Goal: Task Accomplishment & Management: Manage account settings

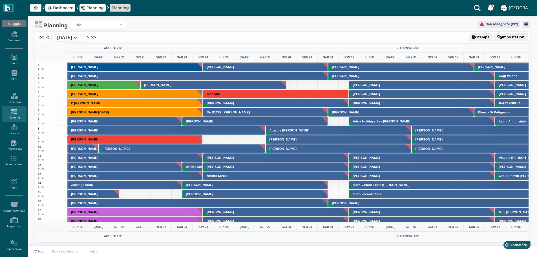
scroll to position [1410, 0]
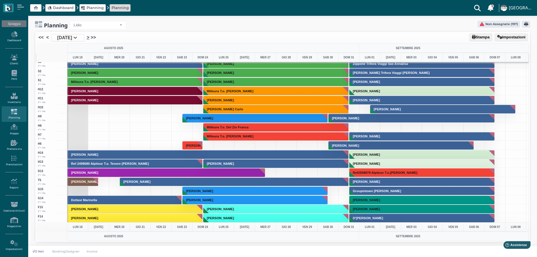
click at [89, 38] on link ">" at bounding box center [88, 37] width 3 height 7
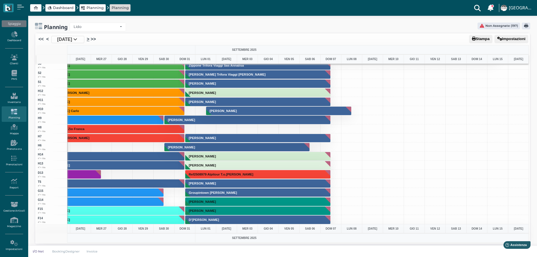
click at [89, 39] on link ">" at bounding box center [88, 39] width 3 height 7
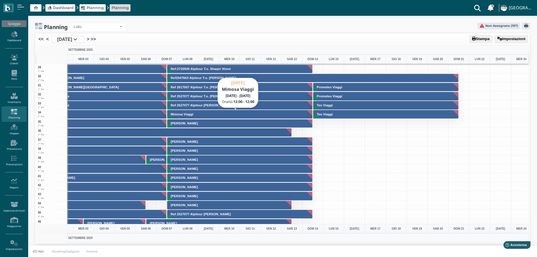
click at [250, 113] on button "Mimosa Viaggi" at bounding box center [240, 114] width 146 height 9
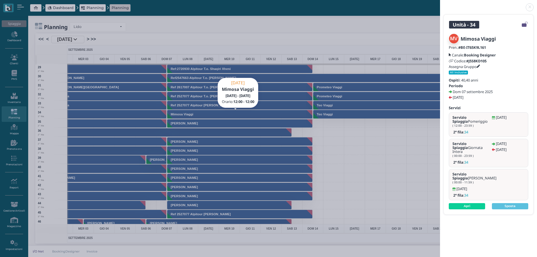
click at [440, 4] on link at bounding box center [440, 4] width 0 height 0
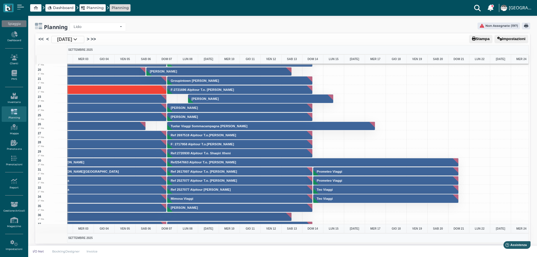
scroll to position [169, 328]
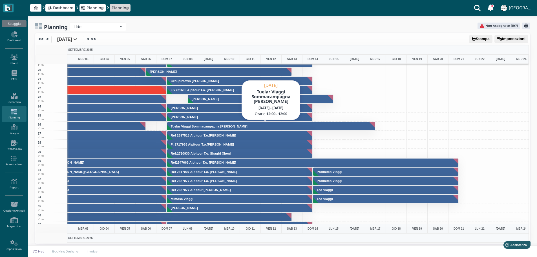
click at [239, 126] on button "Tuelar Viaggi Sommacampagna Giovanna" at bounding box center [271, 126] width 208 height 9
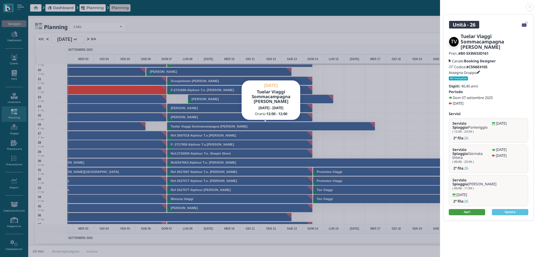
click at [477, 209] on link "Apri" at bounding box center [467, 212] width 36 height 6
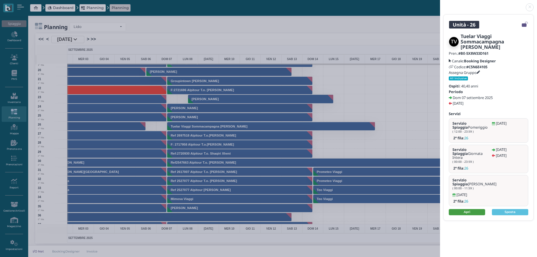
click at [471, 209] on link "Apri" at bounding box center [467, 212] width 36 height 6
click at [440, 4] on link at bounding box center [440, 4] width 0 height 0
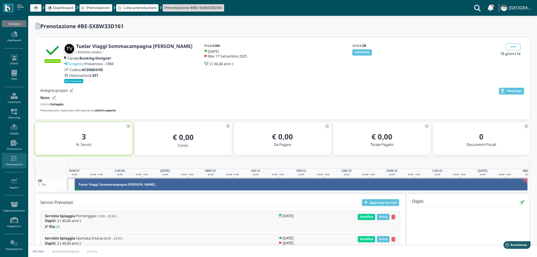
click at [358, 49] on div "Unità: 26 ASSEGNA" at bounding box center [382, 49] width 61 height 12
click at [369, 52] on button "ASSEGNA" at bounding box center [362, 52] width 19 height 6
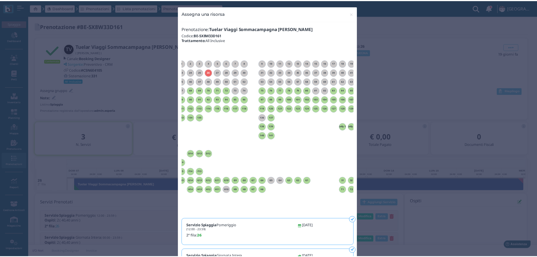
scroll to position [0, 51]
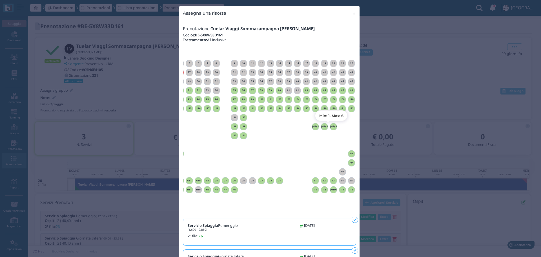
click at [334, 126] on h6 "Jolly 3" at bounding box center [333, 126] width 7 height 3
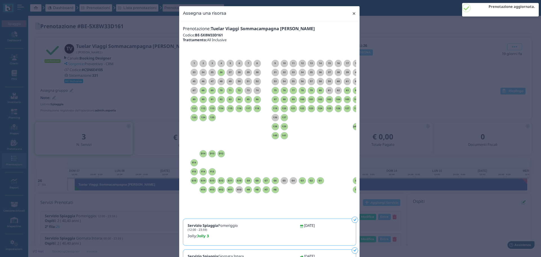
click at [354, 13] on span "×" at bounding box center [354, 13] width 4 height 7
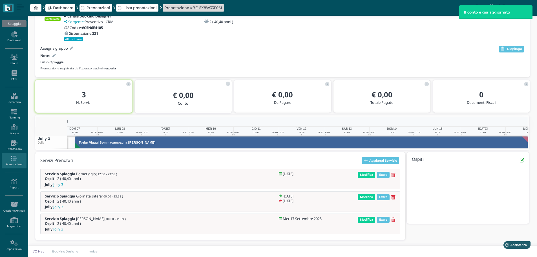
scroll to position [0, 61]
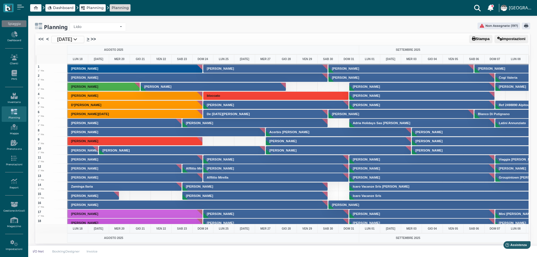
click at [89, 39] on link ">" at bounding box center [88, 39] width 3 height 7
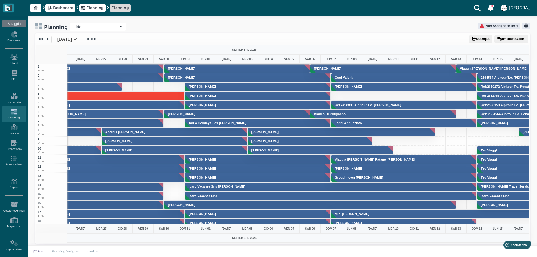
click at [96, 39] on li ">>" at bounding box center [92, 39] width 6 height 7
click at [89, 39] on link ">" at bounding box center [88, 39] width 3 height 7
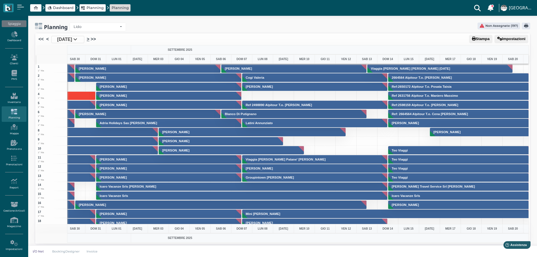
scroll to position [0, 322]
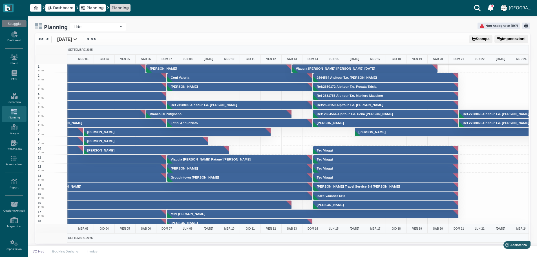
click at [89, 39] on link ">" at bounding box center [88, 39] width 3 height 7
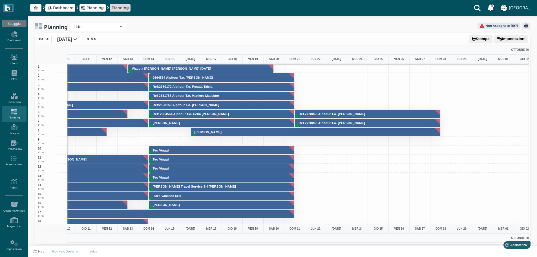
click at [47, 40] on link "<" at bounding box center [47, 39] width 3 height 7
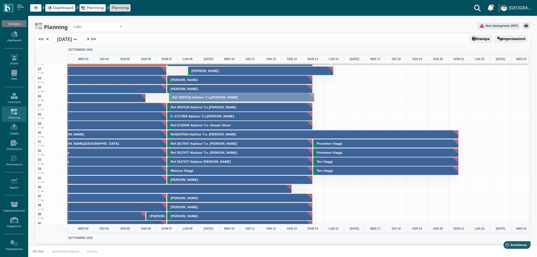
drag, startPoint x: 218, startPoint y: 106, endPoint x: 217, endPoint y: 96, distance: 10.0
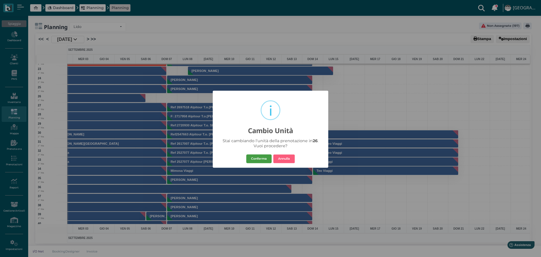
click at [266, 161] on button "Conferma" at bounding box center [258, 158] width 25 height 9
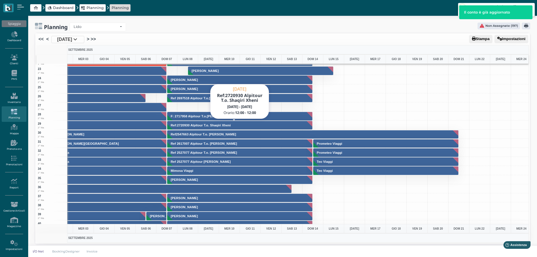
drag, startPoint x: 214, startPoint y: 116, endPoint x: 215, endPoint y: 112, distance: 3.8
click at [215, 112] on div "Dom 7 Settembre Ref:2720930 Alpitour T.o. Shaqiri Xheni 7 Set - 14 Set Orario: …" at bounding box center [239, 101] width 59 height 35
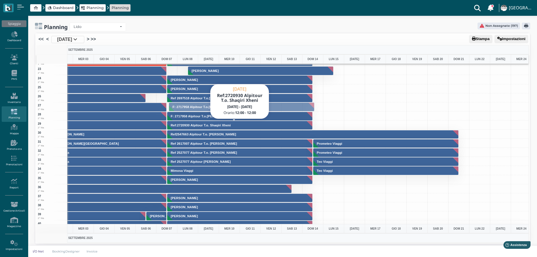
drag, startPoint x: 199, startPoint y: 115, endPoint x: 199, endPoint y: 105, distance: 9.3
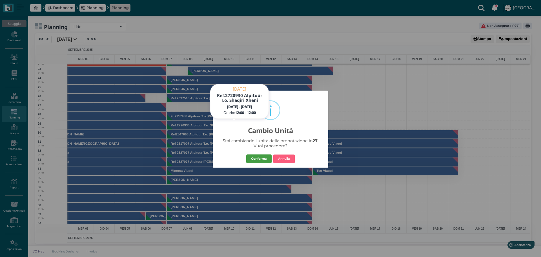
click at [264, 158] on button "Conferma" at bounding box center [258, 158] width 25 height 9
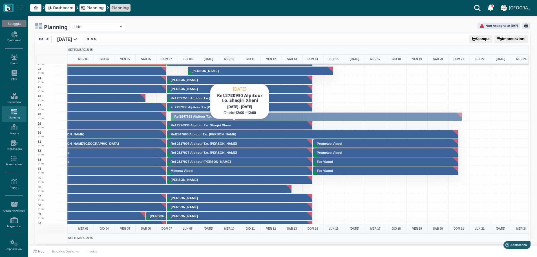
drag, startPoint x: 232, startPoint y: 135, endPoint x: 227, endPoint y: 117, distance: 18.5
click at [227, 117] on body "Dashboard Planning Planning Clienti con sospeso Vi sono 6 clienti che hanno un …" at bounding box center [268, 128] width 537 height 257
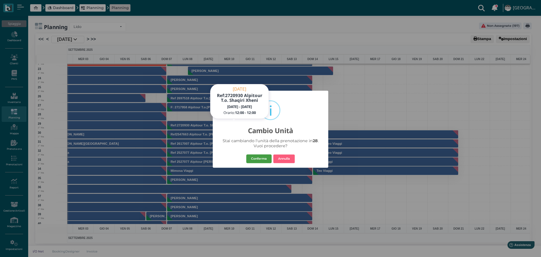
drag, startPoint x: 265, startPoint y: 155, endPoint x: 268, endPoint y: 151, distance: 5.9
click at [265, 155] on button "Conferma" at bounding box center [258, 158] width 25 height 9
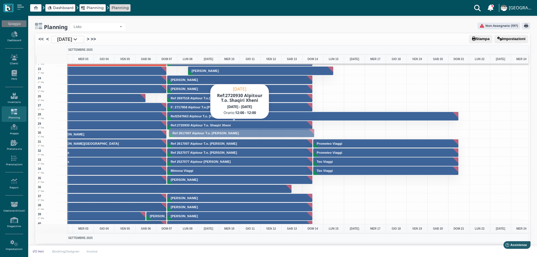
drag, startPoint x: 237, startPoint y: 144, endPoint x: 254, endPoint y: 94, distance: 52.8
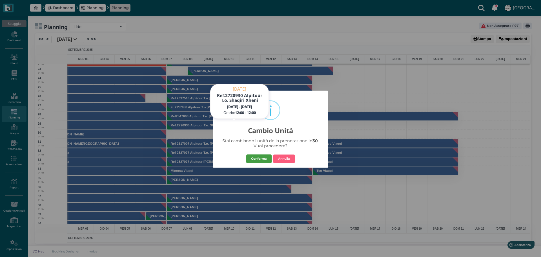
click at [258, 159] on button "Conferma" at bounding box center [258, 158] width 25 height 9
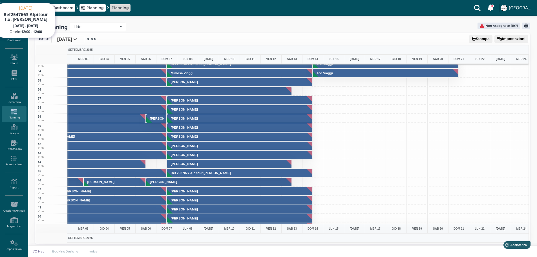
scroll to position [310, 328]
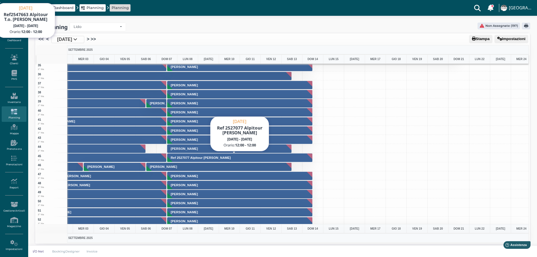
click at [240, 156] on button "Ref 2527077 Alpitour [PERSON_NAME]" at bounding box center [240, 157] width 146 height 9
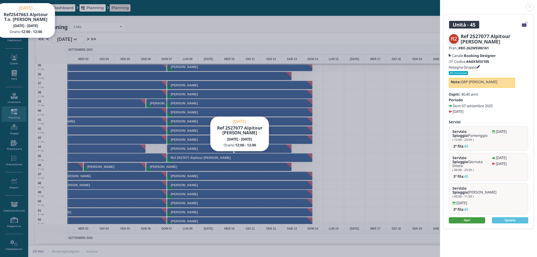
click at [473, 217] on link "Apri" at bounding box center [467, 220] width 36 height 6
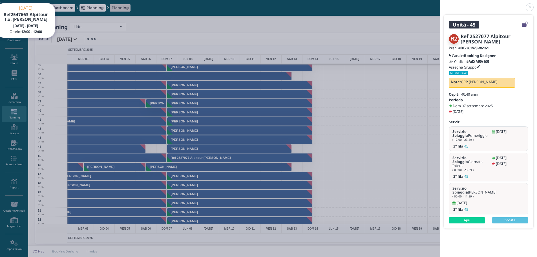
click at [440, 4] on link at bounding box center [440, 4] width 0 height 0
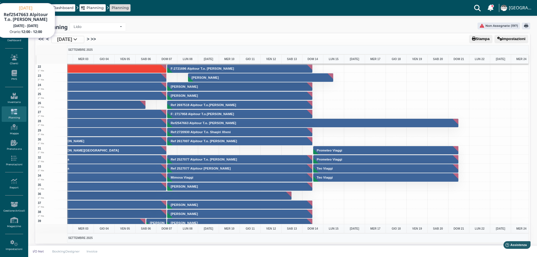
scroll to position [197, 328]
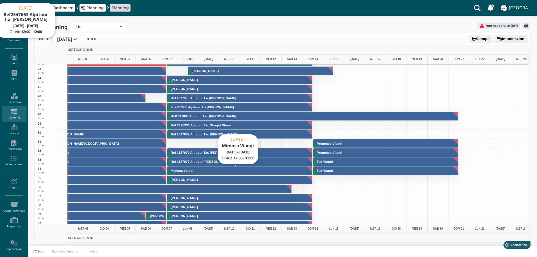
click at [215, 170] on button "Mimosa Viaggi" at bounding box center [240, 170] width 146 height 9
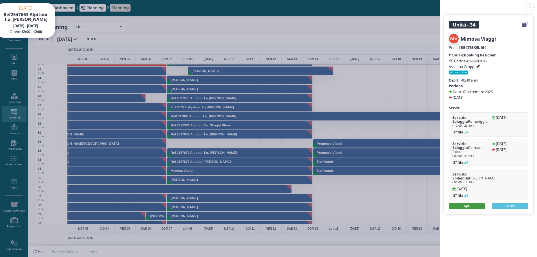
click at [474, 203] on link "Apri" at bounding box center [467, 206] width 36 height 6
click at [440, 4] on link at bounding box center [440, 4] width 0 height 0
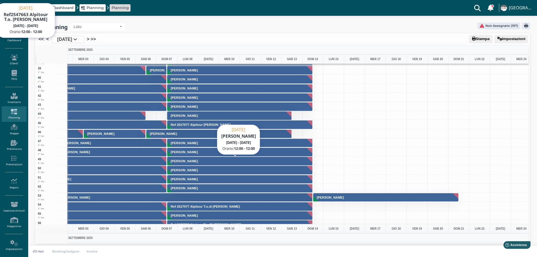
scroll to position [367, 328]
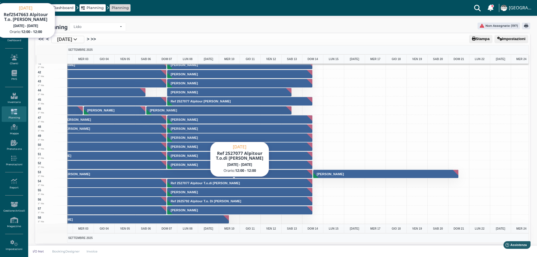
click at [258, 183] on button "Ref 2527077 Alpitour T.o.di [PERSON_NAME]" at bounding box center [240, 183] width 146 height 9
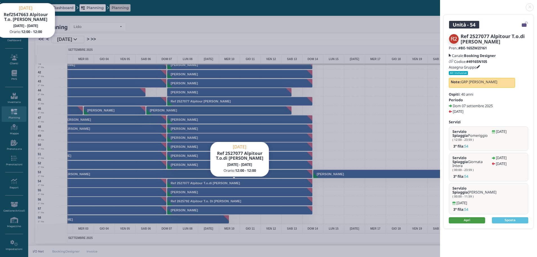
click at [472, 217] on link "Apri" at bounding box center [467, 220] width 36 height 6
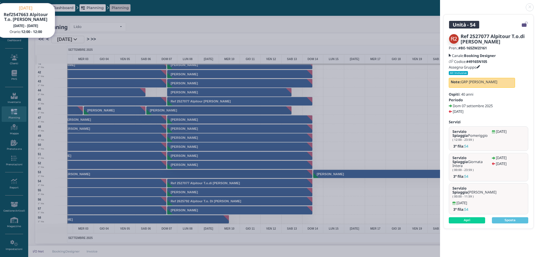
click at [440, 4] on link at bounding box center [440, 4] width 0 height 0
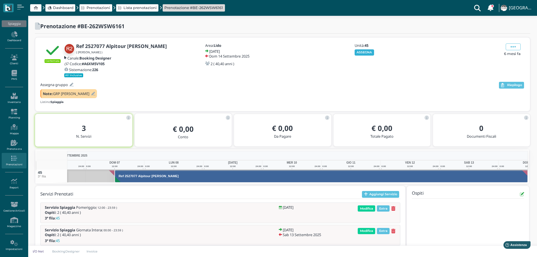
click at [367, 54] on button "ASSEGNA" at bounding box center [364, 52] width 19 height 6
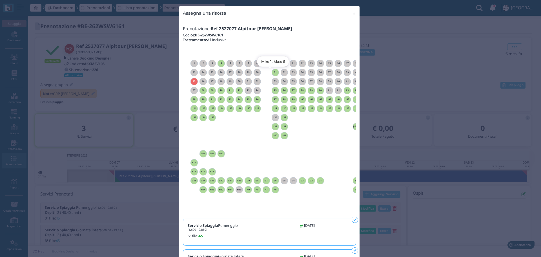
click at [275, 73] on h6 "31" at bounding box center [275, 72] width 7 height 3
click at [354, 13] on span "×" at bounding box center [354, 13] width 4 height 7
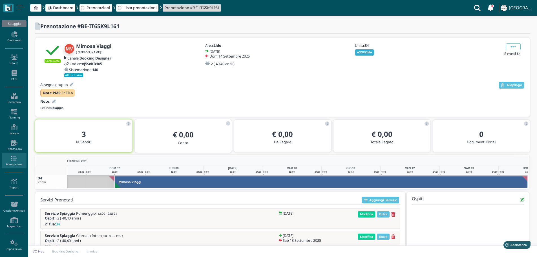
click at [367, 51] on button "ASSEGNA" at bounding box center [364, 52] width 19 height 6
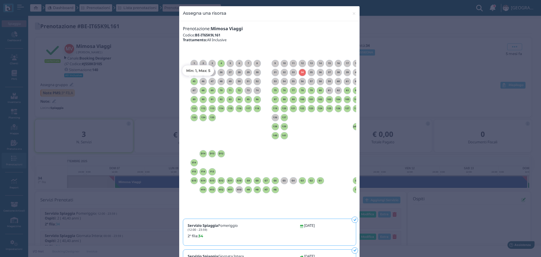
click at [192, 80] on h6 "45" at bounding box center [194, 81] width 7 height 3
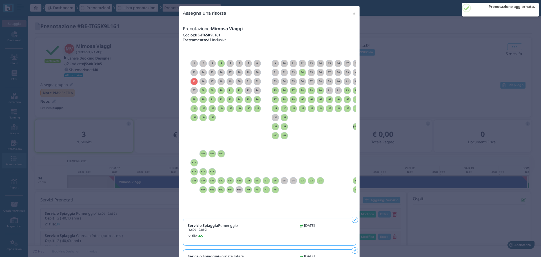
click at [354, 15] on span "×" at bounding box center [354, 13] width 4 height 7
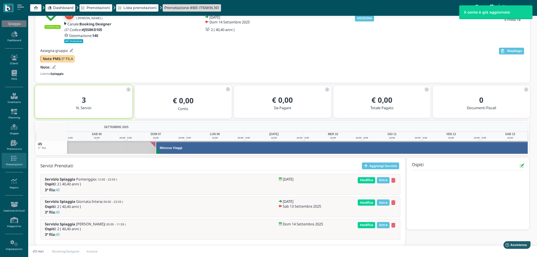
scroll to position [0, 41]
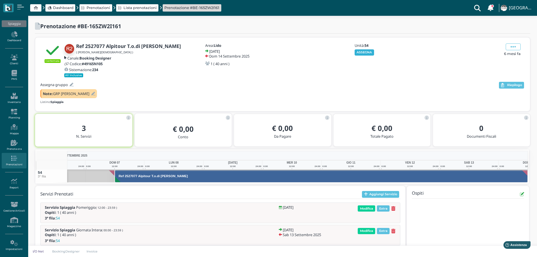
click at [367, 52] on button "ASSEGNA" at bounding box center [364, 52] width 19 height 6
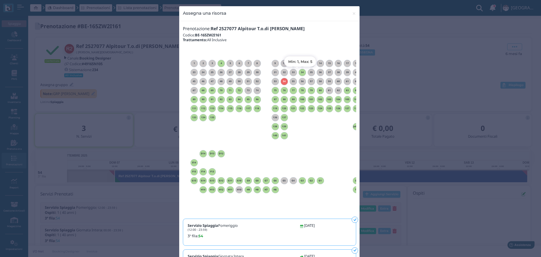
click at [302, 70] on div "34" at bounding box center [302, 72] width 7 height 7
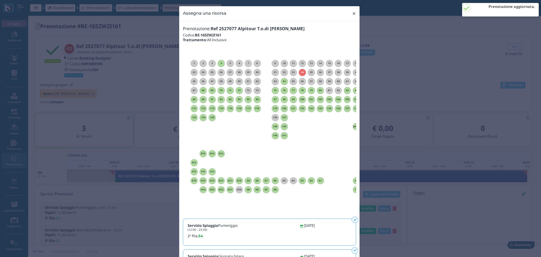
click at [352, 14] on span "×" at bounding box center [354, 13] width 4 height 7
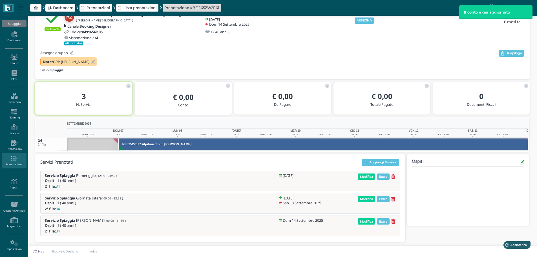
scroll to position [0, 41]
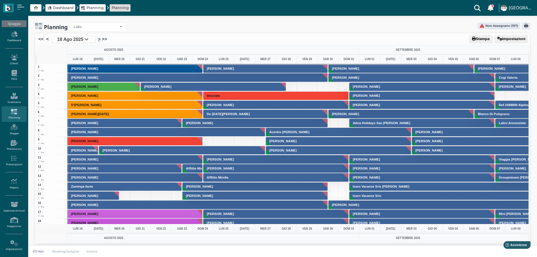
click at [99, 38] on link ">" at bounding box center [99, 39] width 3 height 7
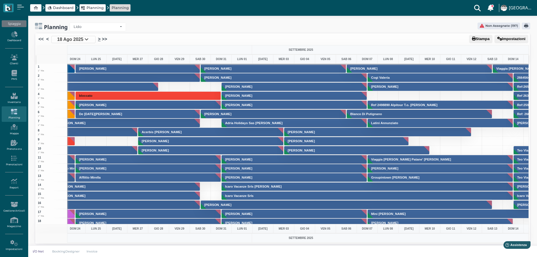
scroll to position [0, 164]
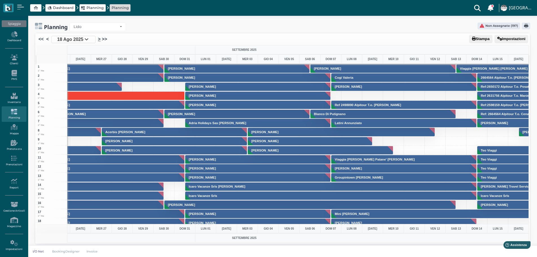
click at [99, 37] on link ">" at bounding box center [99, 39] width 3 height 7
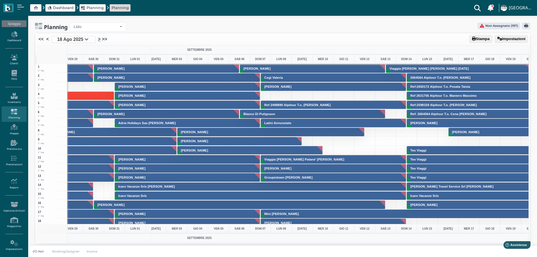
scroll to position [0, 0]
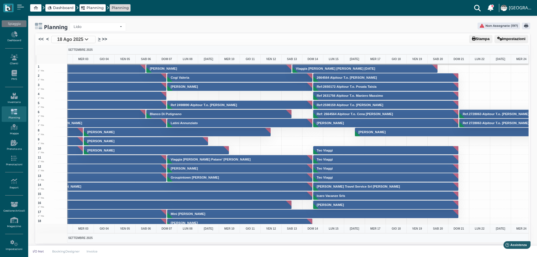
click at [98, 39] on link ">" at bounding box center [99, 39] width 3 height 7
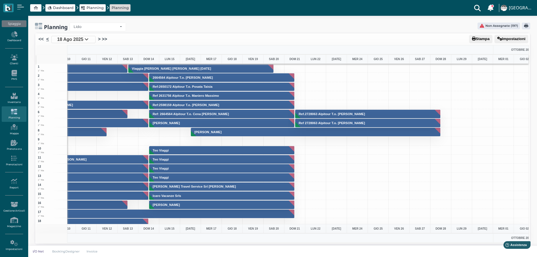
click at [48, 39] on link "<" at bounding box center [47, 39] width 3 height 7
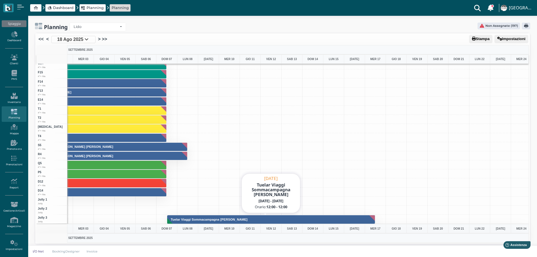
click at [243, 219] on button "Tuelar Viaggi Sommacampagna [PERSON_NAME]" at bounding box center [271, 219] width 208 height 9
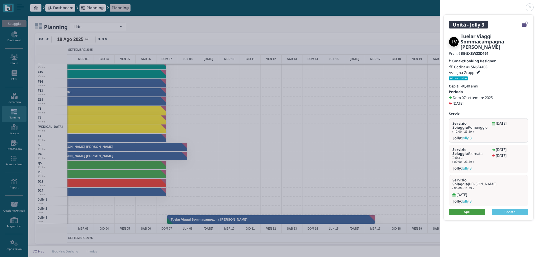
click at [468, 209] on link "Apri" at bounding box center [467, 212] width 36 height 6
click at [440, 4] on link at bounding box center [440, 4] width 0 height 0
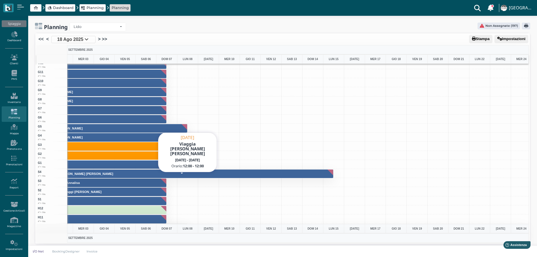
click at [172, 175] on button "Viaggia [PERSON_NAME] [PERSON_NAME]" at bounding box center [188, 173] width 292 height 9
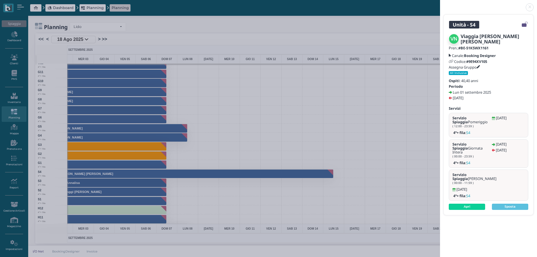
click at [440, 4] on link at bounding box center [440, 4] width 0 height 0
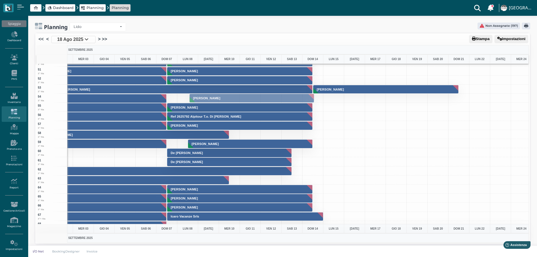
drag, startPoint x: 240, startPoint y: 142, endPoint x: 240, endPoint y: 97, distance: 45.7
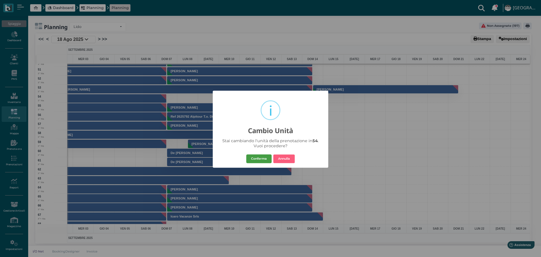
click at [260, 156] on button "Conferma" at bounding box center [258, 158] width 25 height 9
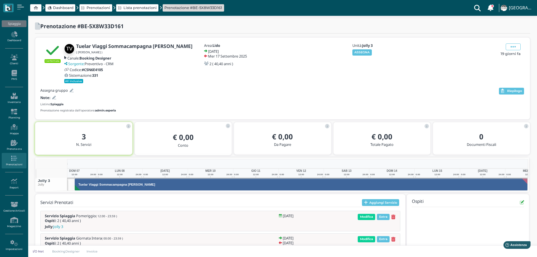
drag, startPoint x: 371, startPoint y: 55, endPoint x: 367, endPoint y: 47, distance: 9.3
click at [371, 55] on button "ASSEGNA" at bounding box center [362, 52] width 19 height 6
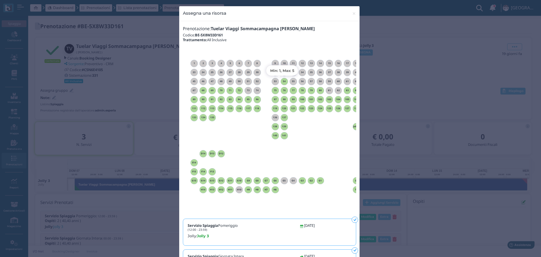
click at [283, 81] on h6 "54" at bounding box center [284, 81] width 7 height 3
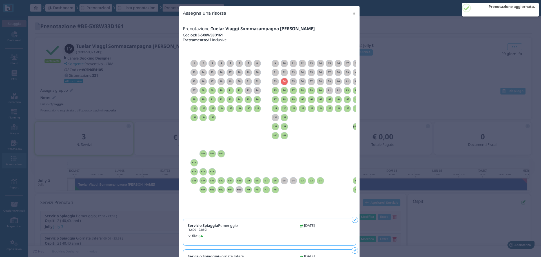
click at [353, 12] on span "×" at bounding box center [354, 13] width 4 height 7
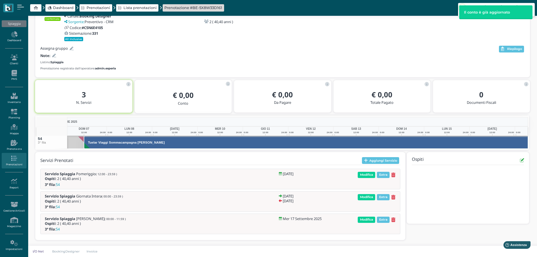
scroll to position [0, 61]
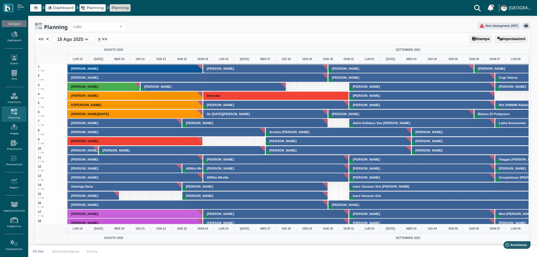
click at [98, 40] on link ">" at bounding box center [99, 39] width 3 height 7
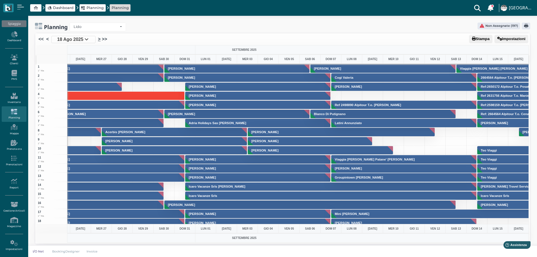
click at [98, 40] on link ">" at bounding box center [99, 39] width 3 height 7
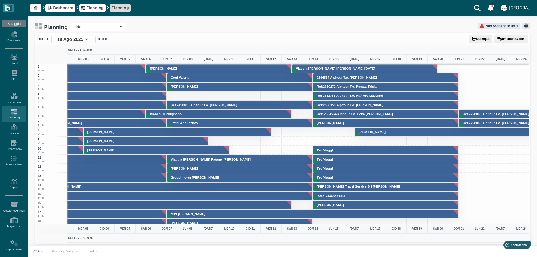
click at [99, 39] on link ">" at bounding box center [99, 39] width 3 height 7
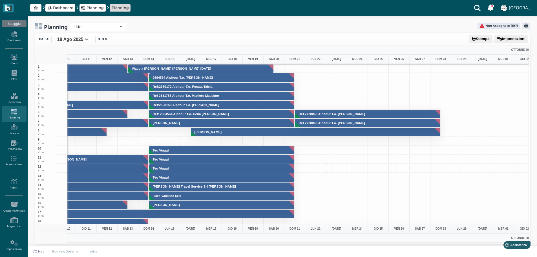
click at [47, 38] on link "<" at bounding box center [47, 39] width 3 height 7
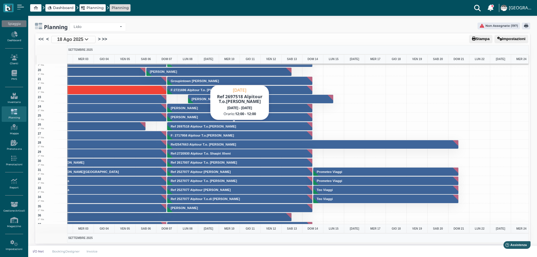
click at [245, 127] on button "Ref 2697518 Alpitour T.o.[PERSON_NAME]" at bounding box center [240, 126] width 146 height 9
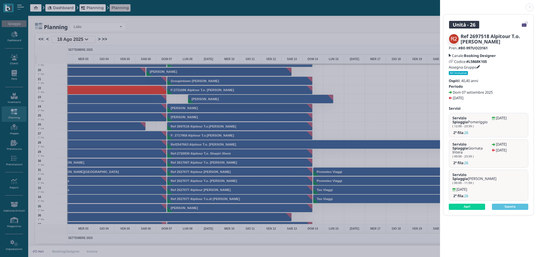
click at [440, 4] on link at bounding box center [440, 4] width 0 height 0
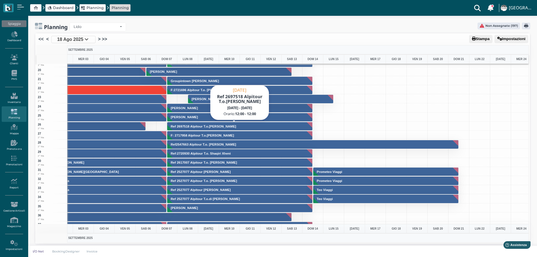
click at [239, 123] on button "Ref 2697518 Alpitour T.o.[PERSON_NAME]" at bounding box center [240, 126] width 146 height 9
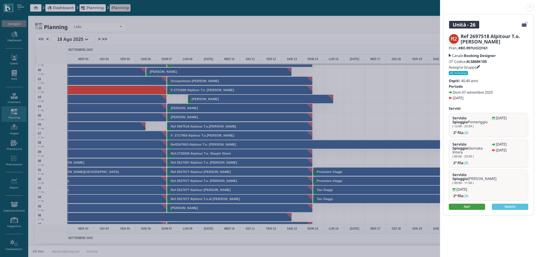
click at [470, 204] on link "Apri" at bounding box center [467, 207] width 36 height 6
click at [528, 3] on header at bounding box center [488, 7] width 97 height 14
click at [440, 4] on link at bounding box center [440, 4] width 0 height 0
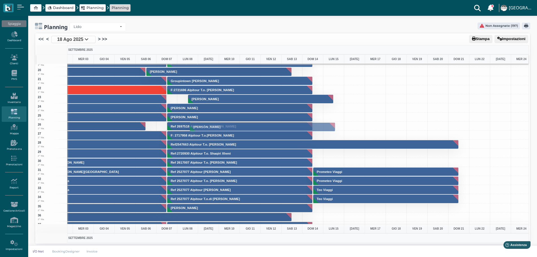
drag, startPoint x: 271, startPoint y: 98, endPoint x: 263, endPoint y: 125, distance: 29.0
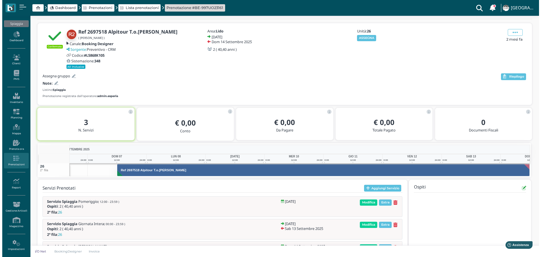
scroll to position [8, 0]
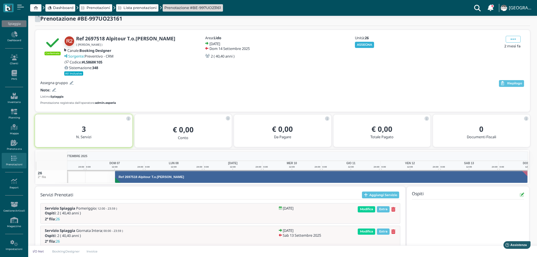
click at [363, 43] on button "ASSEGNA" at bounding box center [364, 45] width 19 height 6
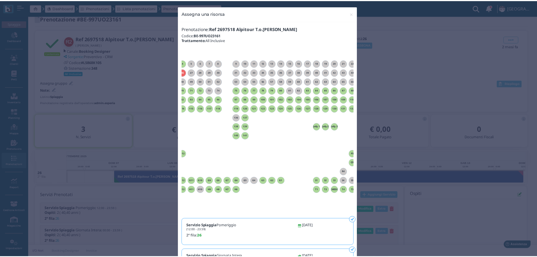
scroll to position [0, 51]
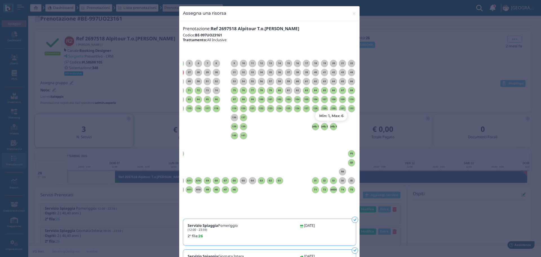
drag, startPoint x: 331, startPoint y: 125, endPoint x: 351, endPoint y: 134, distance: 22.5
click at [331, 125] on h6 "Jolly 3" at bounding box center [333, 126] width 7 height 3
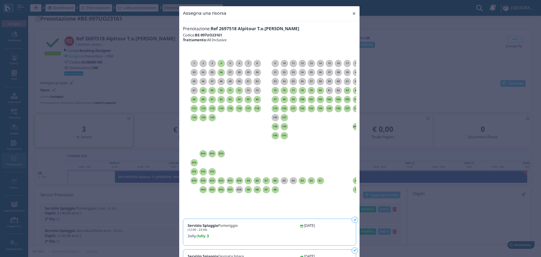
drag, startPoint x: 353, startPoint y: 12, endPoint x: 353, endPoint y: 5, distance: 7.3
click at [353, 12] on span "×" at bounding box center [354, 13] width 4 height 7
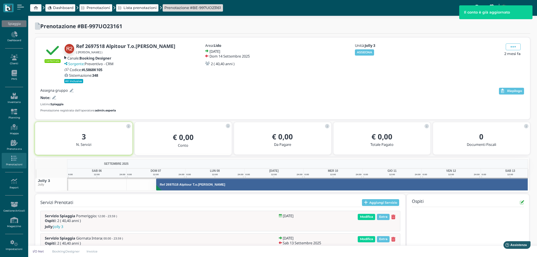
scroll to position [0, 41]
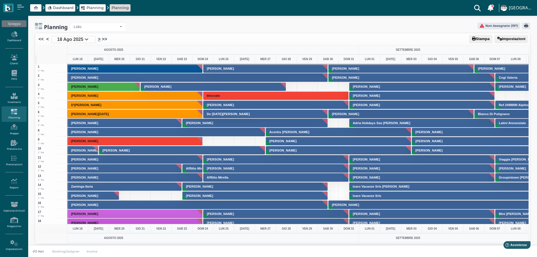
click at [99, 41] on link ">" at bounding box center [99, 39] width 3 height 7
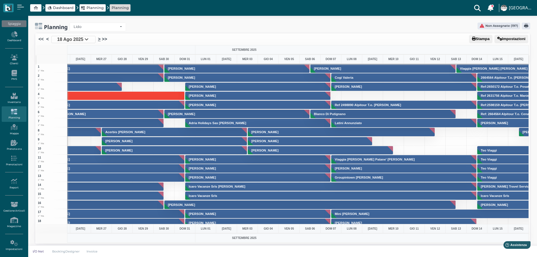
click at [99, 40] on link ">" at bounding box center [99, 39] width 3 height 7
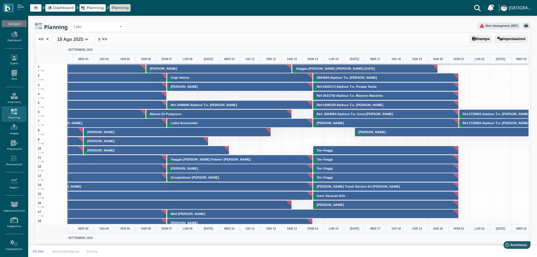
click at [99, 40] on link ">" at bounding box center [99, 39] width 3 height 7
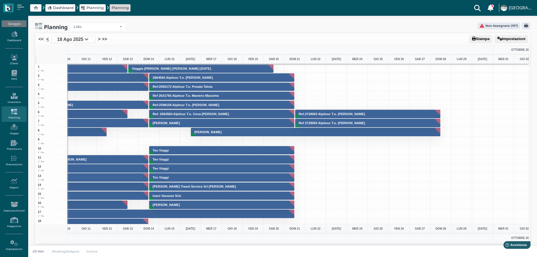
click at [47, 39] on link "<" at bounding box center [47, 39] width 3 height 7
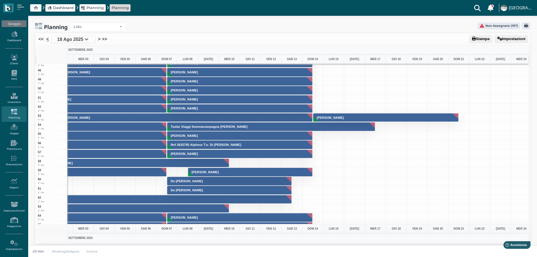
click at [47, 37] on link "<" at bounding box center [47, 39] width 3 height 7
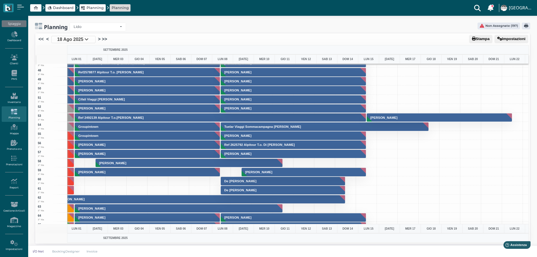
scroll to position [0, 191]
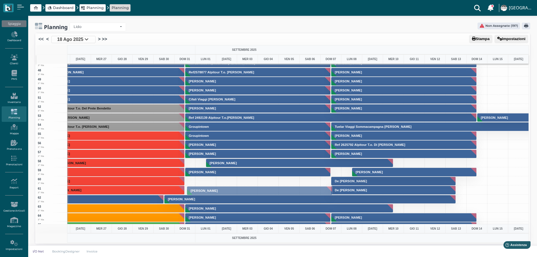
drag, startPoint x: 259, startPoint y: 171, endPoint x: 254, endPoint y: 190, distance: 19.4
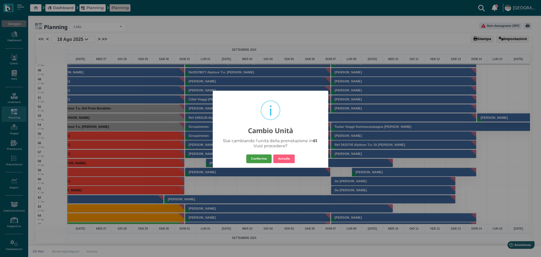
click at [263, 159] on button "Conferma" at bounding box center [258, 158] width 25 height 9
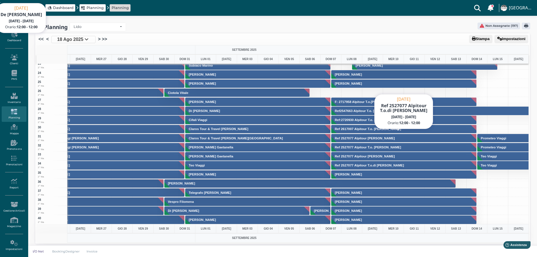
scroll to position [169, 164]
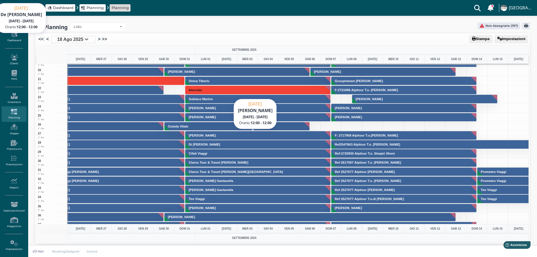
click at [270, 135] on button "Esposito Salvatore" at bounding box center [258, 135] width 146 height 9
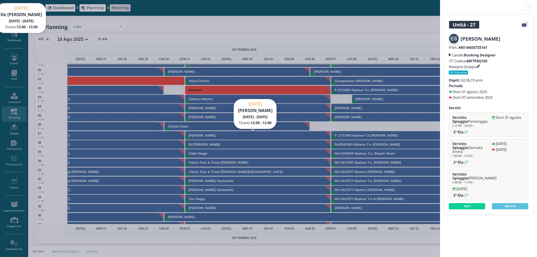
click at [440, 4] on link at bounding box center [440, 4] width 0 height 0
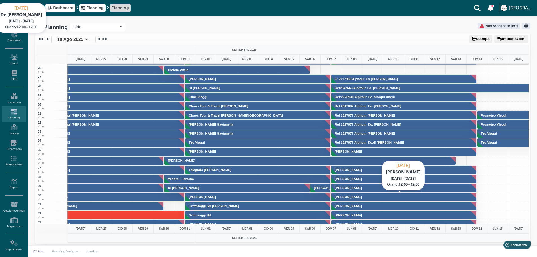
scroll to position [197, 164]
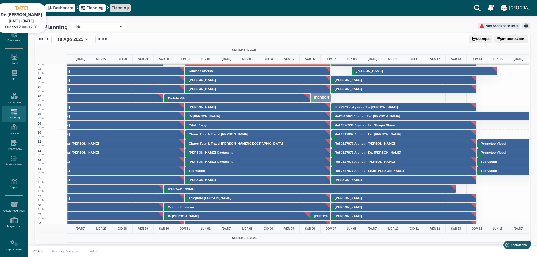
drag, startPoint x: 321, startPoint y: 217, endPoint x: 316, endPoint y: 98, distance: 118.6
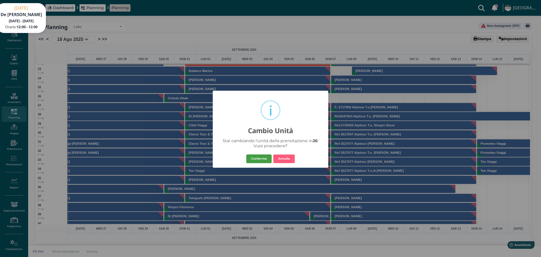
click at [265, 159] on button "Conferma" at bounding box center [258, 158] width 25 height 9
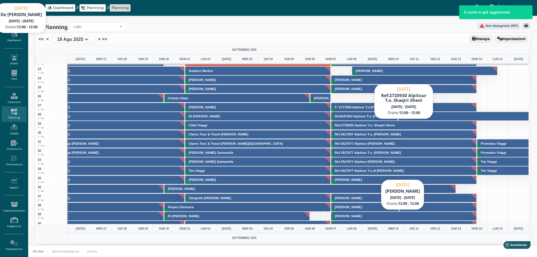
click at [372, 216] on button "Bonori Francesco" at bounding box center [404, 216] width 146 height 9
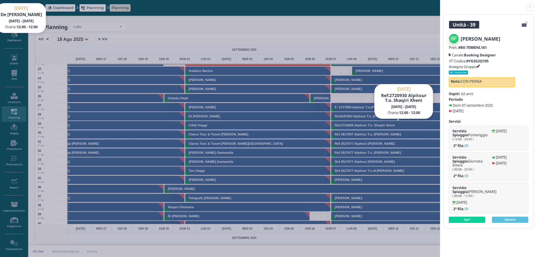
click at [440, 4] on link at bounding box center [440, 4] width 0 height 0
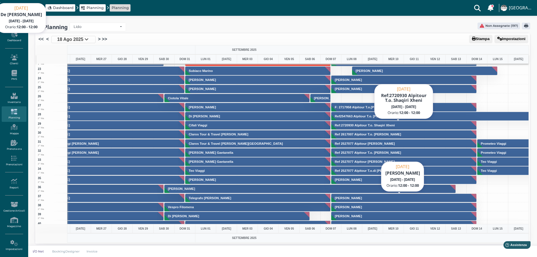
click at [397, 195] on button "Russel Domenico" at bounding box center [404, 197] width 146 height 9
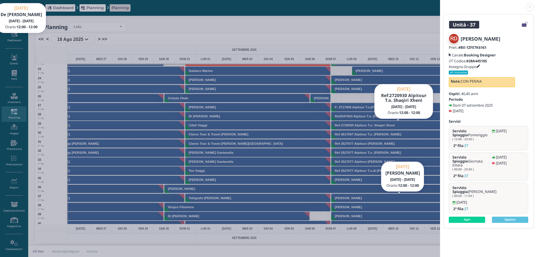
click at [440, 4] on link at bounding box center [440, 4] width 0 height 0
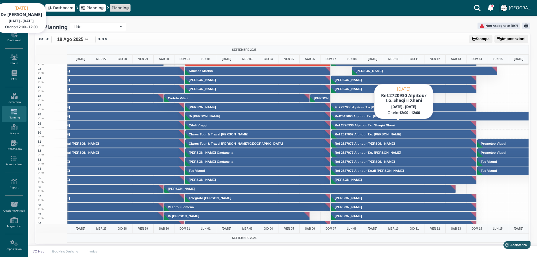
click at [499, 97] on div at bounding box center [497, 97] width 21 height 9
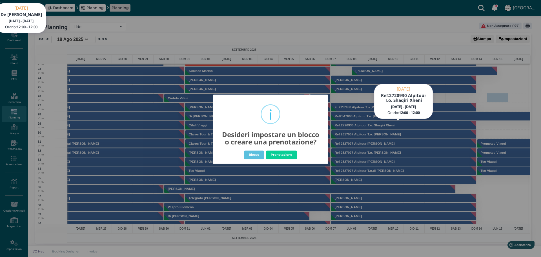
click at [353, 105] on div "× i Desideri impostare un blocco o creare una prenotazione? Blocco No Prenotazi…" at bounding box center [270, 128] width 541 height 257
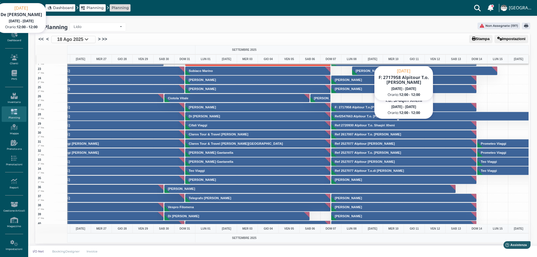
click at [356, 107] on h3 "F: 2717958 Alpitour T.o.marino Mirco" at bounding box center [367, 106] width 68 height 3
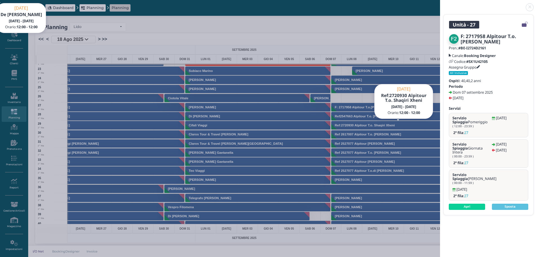
drag, startPoint x: 529, startPoint y: 7, endPoint x: 533, endPoint y: 8, distance: 4.4
click at [440, 4] on link at bounding box center [440, 4] width 0 height 0
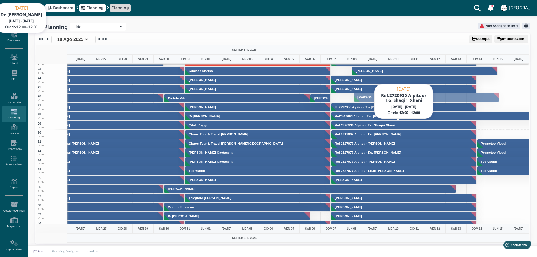
drag, startPoint x: 438, startPoint y: 67, endPoint x: 433, endPoint y: 94, distance: 26.9
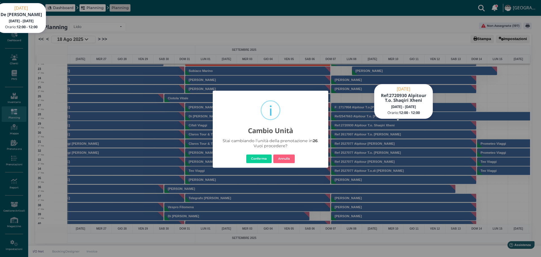
click at [256, 156] on button "Conferma" at bounding box center [258, 158] width 25 height 9
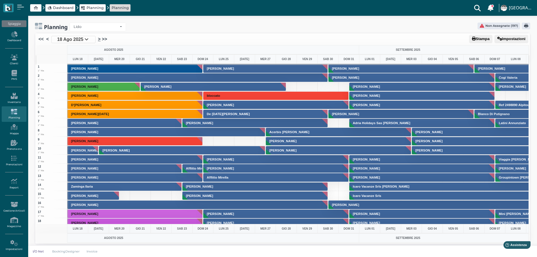
click at [99, 39] on link ">" at bounding box center [99, 39] width 3 height 7
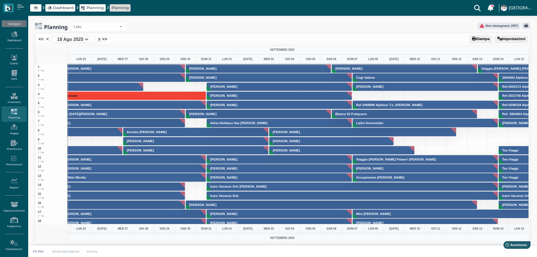
scroll to position [0, 164]
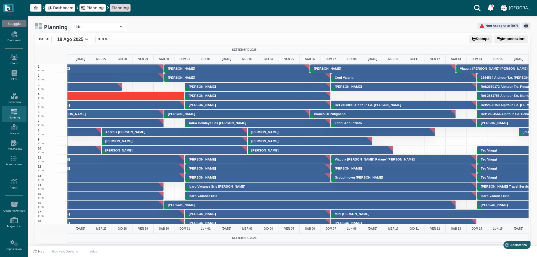
click at [100, 39] on link ">" at bounding box center [99, 39] width 3 height 7
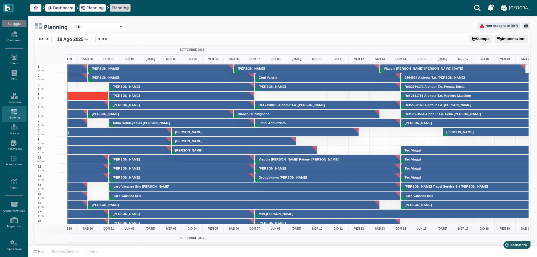
scroll to position [0, 0]
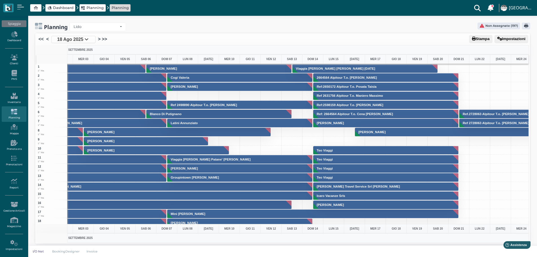
click at [101, 39] on li ">>" at bounding box center [104, 39] width 6 height 7
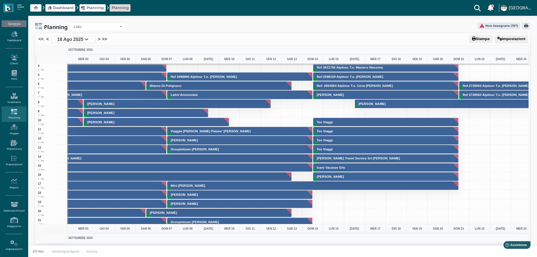
scroll to position [3, 328]
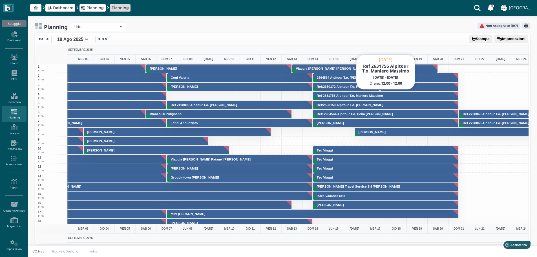
click at [408, 93] on button "Ref 2631756 Alpitour T.o. Maniero Massimo" at bounding box center [386, 95] width 146 height 9
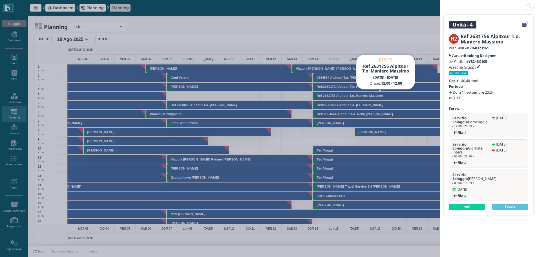
click at [440, 4] on link at bounding box center [440, 4] width 0 height 0
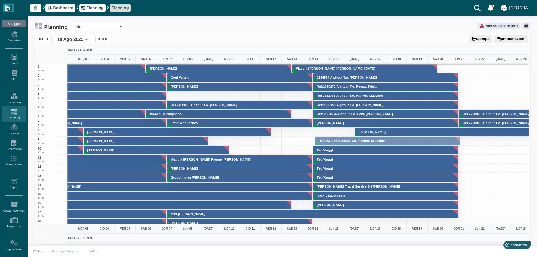
drag, startPoint x: 376, startPoint y: 93, endPoint x: 375, endPoint y: 138, distance: 45.1
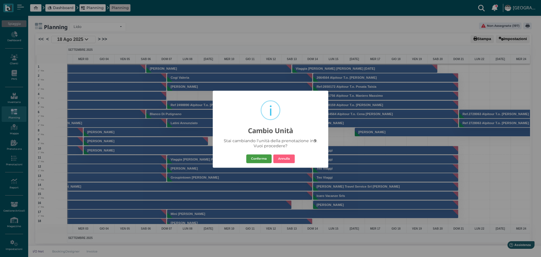
click at [256, 159] on button "Conferma" at bounding box center [258, 158] width 25 height 9
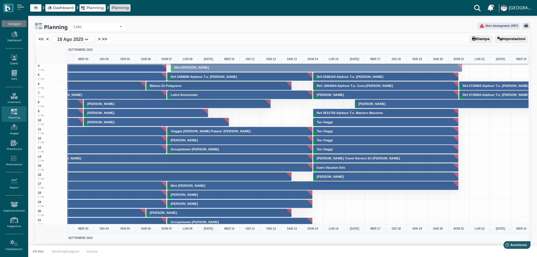
drag, startPoint x: 272, startPoint y: 187, endPoint x: 241, endPoint y: 69, distance: 122.0
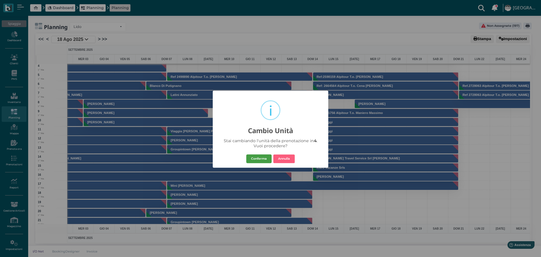
click at [261, 156] on button "Conferma" at bounding box center [258, 158] width 25 height 9
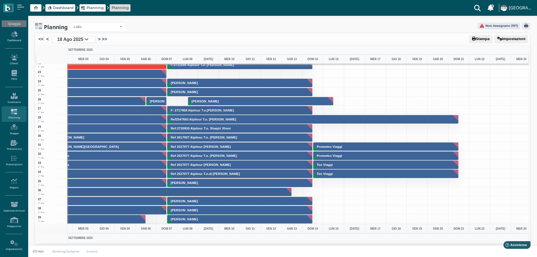
scroll to position [197, 328]
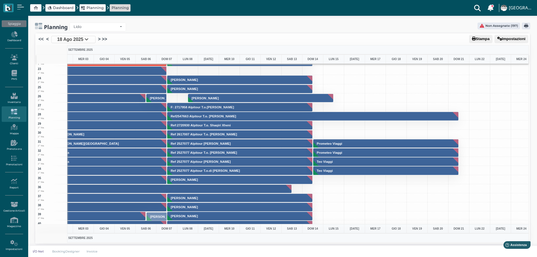
drag, startPoint x: 154, startPoint y: 97, endPoint x: 156, endPoint y: 215, distance: 118.5
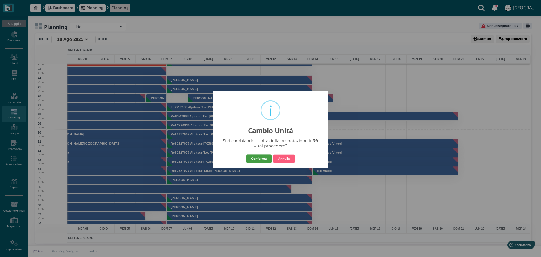
click at [256, 157] on button "Conferma" at bounding box center [258, 158] width 25 height 9
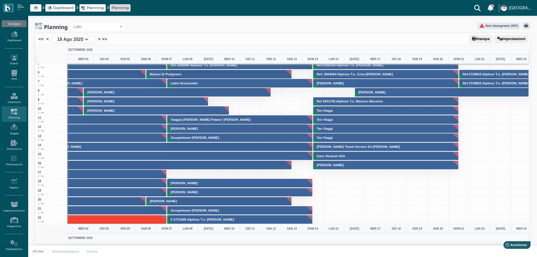
scroll to position [113, 328]
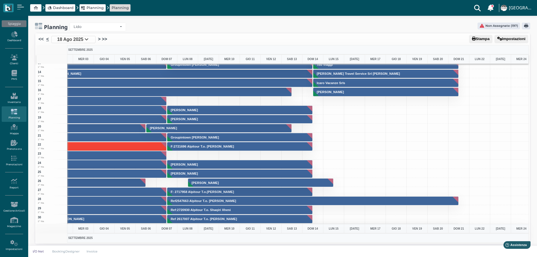
click at [46, 39] on link "<" at bounding box center [47, 39] width 3 height 7
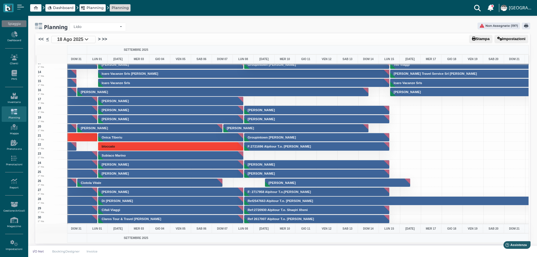
scroll to position [0, 173]
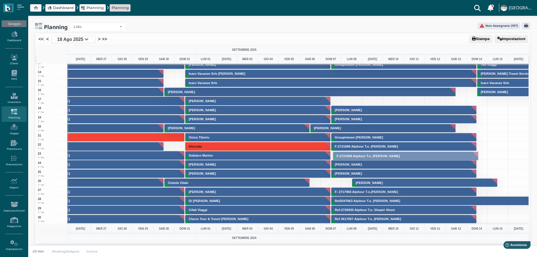
drag, startPoint x: 381, startPoint y: 147, endPoint x: 382, endPoint y: 157, distance: 9.7
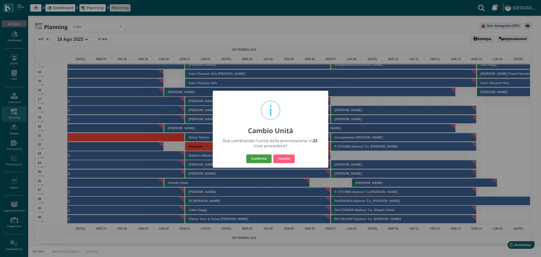
click at [259, 160] on button "Conferma" at bounding box center [258, 158] width 25 height 9
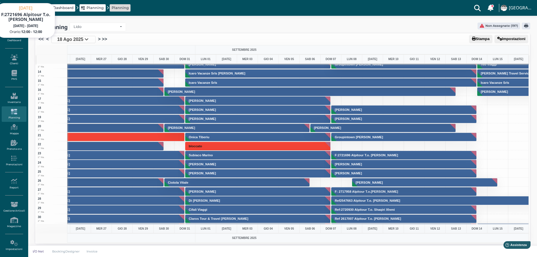
scroll to position [113, 164]
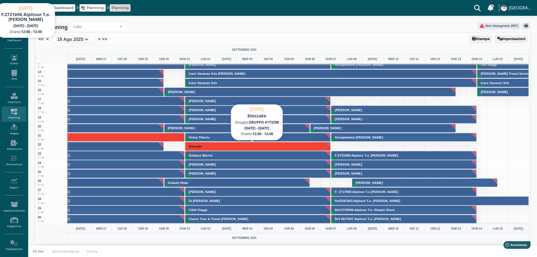
click at [257, 144] on button "bloccato" at bounding box center [258, 146] width 146 height 9
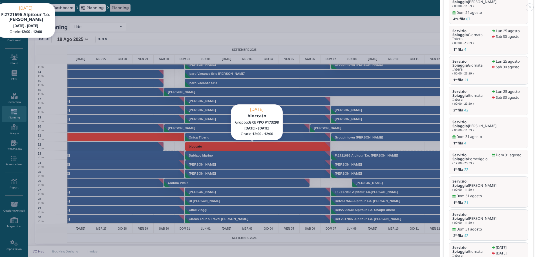
scroll to position [423, 0]
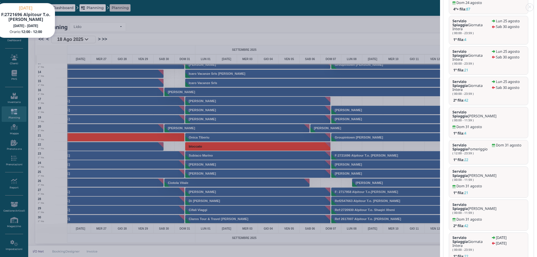
click at [440, 4] on link at bounding box center [440, 4] width 0 height 0
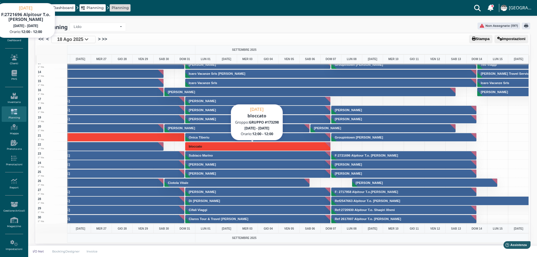
click at [238, 145] on button "bloccato" at bounding box center [258, 146] width 146 height 9
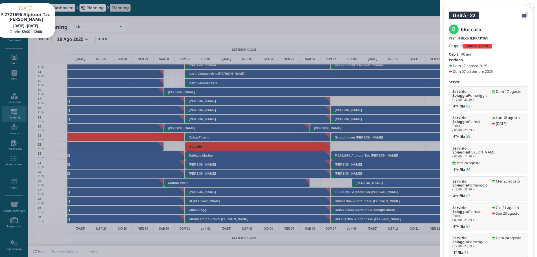
scroll to position [0, 0]
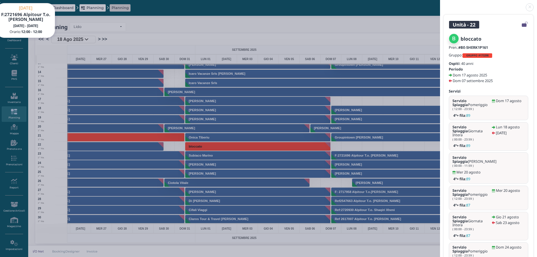
drag, startPoint x: 532, startPoint y: 7, endPoint x: 524, endPoint y: 1, distance: 9.8
click at [440, 4] on link at bounding box center [440, 4] width 0 height 0
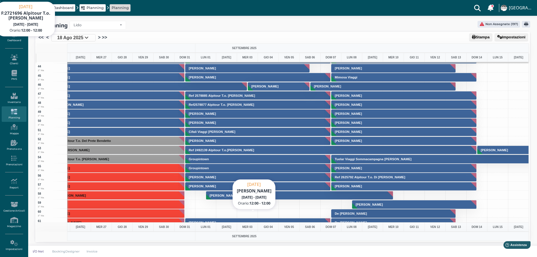
scroll to position [423, 164]
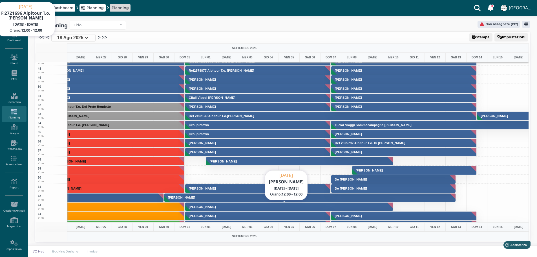
drag, startPoint x: 278, startPoint y: 116, endPoint x: 284, endPoint y: -23, distance: 138.9
click at [284, 0] on html "Dashboard Planning Planning Clienti con sospeso Vi sono 6 clienti che hanno un …" at bounding box center [268, 126] width 537 height 257
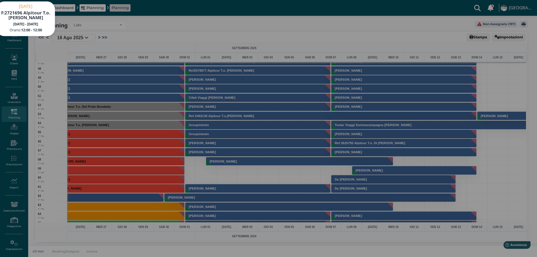
scroll to position [0, 0]
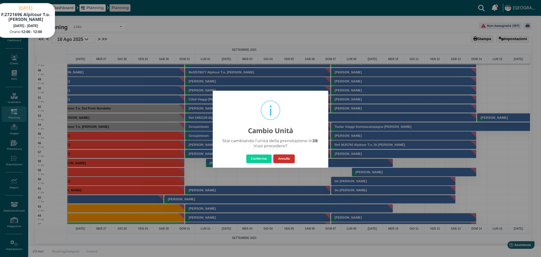
click at [281, 158] on button "Annulla" at bounding box center [284, 158] width 21 height 9
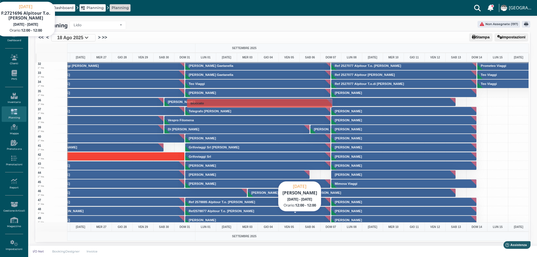
scroll to position [367, 164]
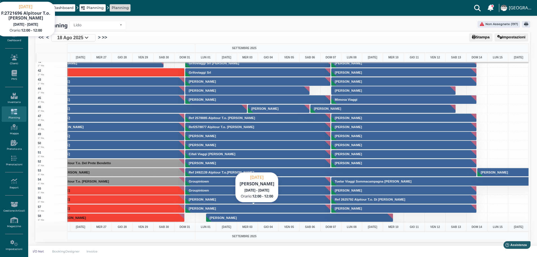
click at [259, 140] on body "Dashboard Planning Planning Clienti con sospeso Vi sono 6 clienti che hanno un …" at bounding box center [268, 126] width 537 height 257
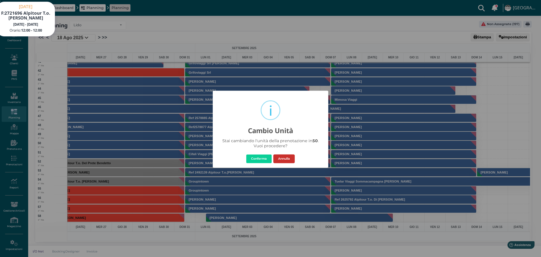
click at [292, 158] on button "Annulla" at bounding box center [284, 158] width 21 height 9
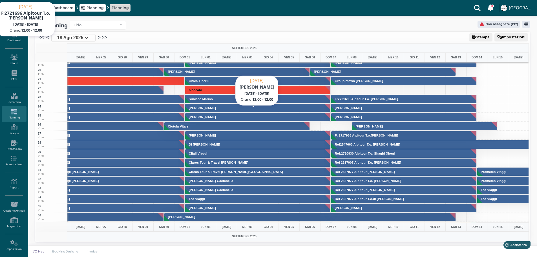
scroll to position [85, 164]
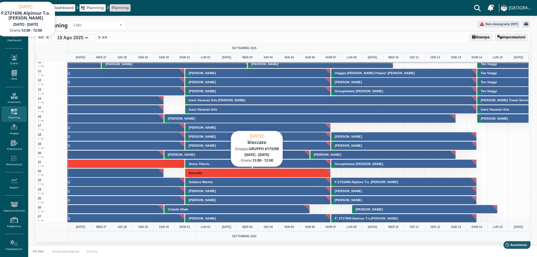
click at [274, 170] on button "bloccato" at bounding box center [258, 172] width 146 height 9
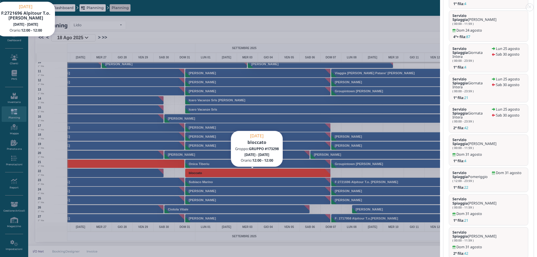
scroll to position [423, 0]
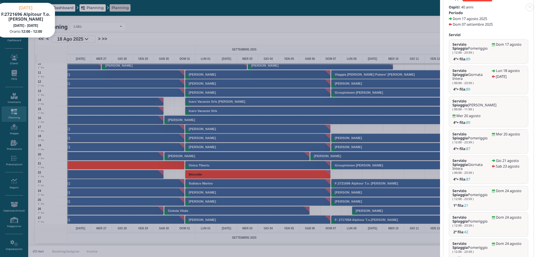
scroll to position [0, 0]
click at [440, 4] on link at bounding box center [440, 4] width 0 height 0
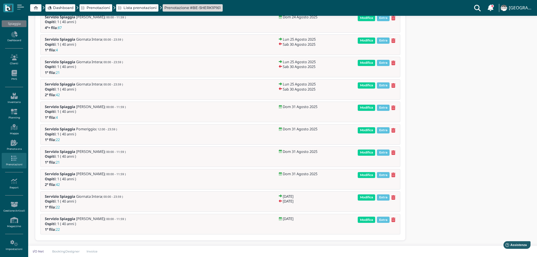
scroll to position [425, 0]
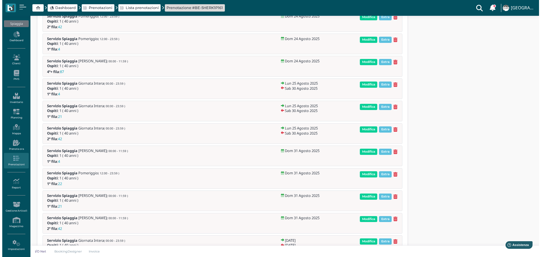
scroll to position [425, 0]
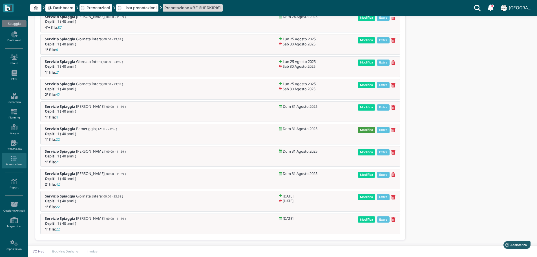
click at [372, 128] on span "Modifica" at bounding box center [366, 130] width 17 height 6
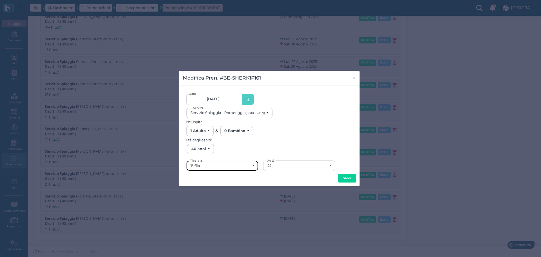
click at [239, 165] on div "1° fila" at bounding box center [221, 166] width 60 height 5
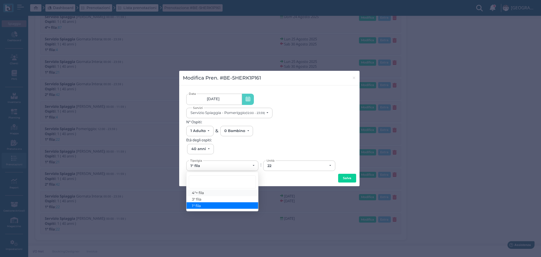
click at [221, 193] on link "4°+ fila" at bounding box center [223, 193] width 72 height 6
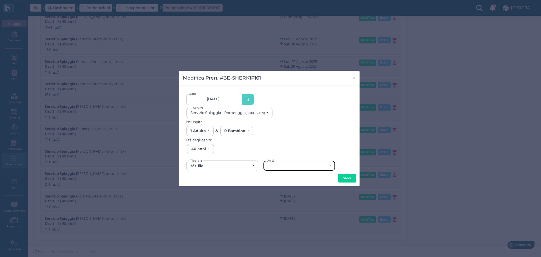
click at [293, 170] on div "------" at bounding box center [300, 166] width 72 height 10
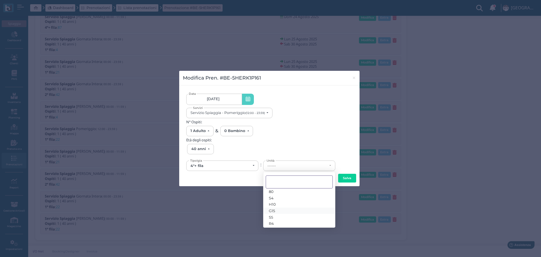
scroll to position [10, 0]
click at [268, 111] on button "Servizio Spiaggia - Pomeriggio (12:00 - 23:59)" at bounding box center [229, 113] width 86 height 10
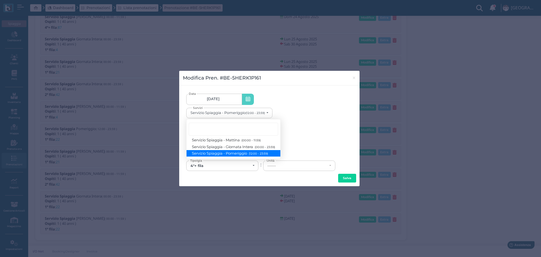
click at [315, 126] on div "N° Ospiti: 0 Adulto 1 Adulto 2 Adulti 3 Adulti 4 Adulti 5 Adulti 6 Adulti 7 Adu…" at bounding box center [269, 128] width 166 height 16
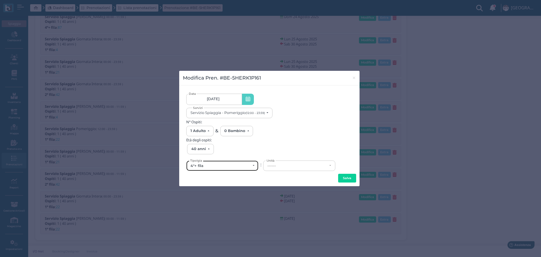
click at [208, 165] on div "4°+ fila" at bounding box center [221, 166] width 60 height 5
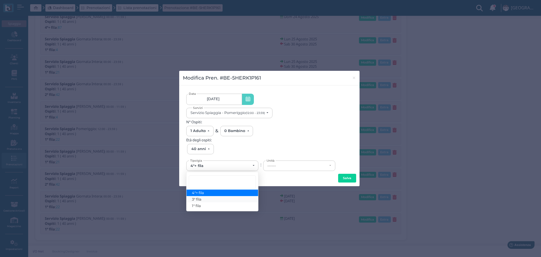
click at [209, 199] on link "3° fila" at bounding box center [223, 199] width 72 height 6
select select "433"
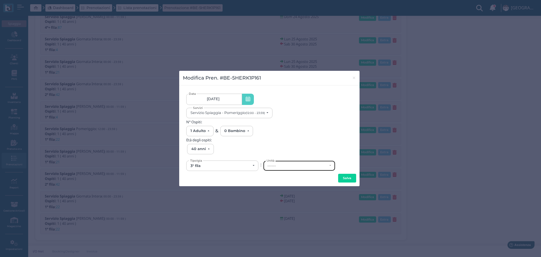
click at [298, 163] on div "------" at bounding box center [300, 166] width 72 height 10
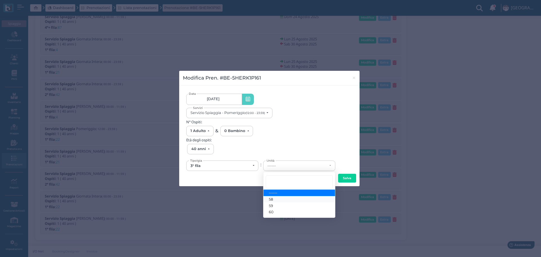
click at [279, 199] on link "58" at bounding box center [300, 199] width 72 height 6
select select "6183"
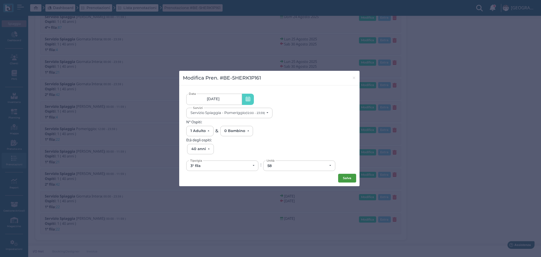
click at [348, 177] on button "Salva" at bounding box center [347, 178] width 18 height 9
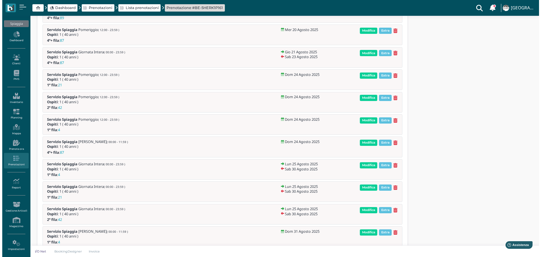
scroll to position [429, 0]
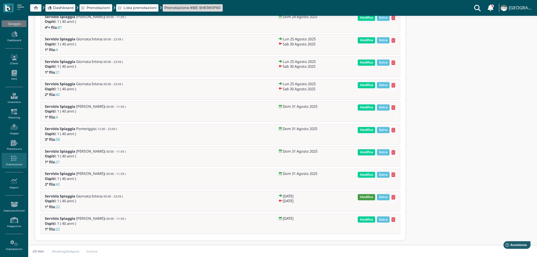
click at [368, 194] on span "Modifica" at bounding box center [366, 197] width 17 height 6
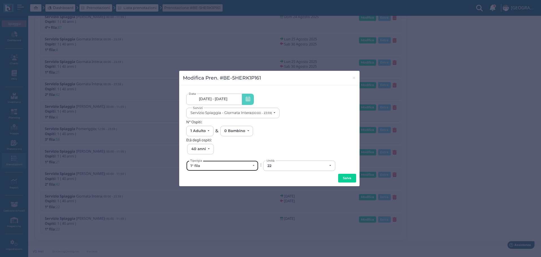
click at [237, 166] on div "1° fila" at bounding box center [221, 166] width 60 height 5
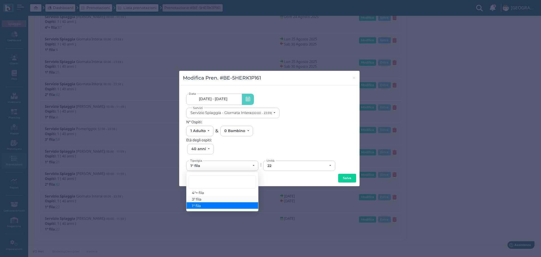
drag, startPoint x: 224, startPoint y: 202, endPoint x: 239, endPoint y: 194, distance: 16.4
click at [224, 201] on link "3° fila" at bounding box center [223, 199] width 72 height 6
select select "433"
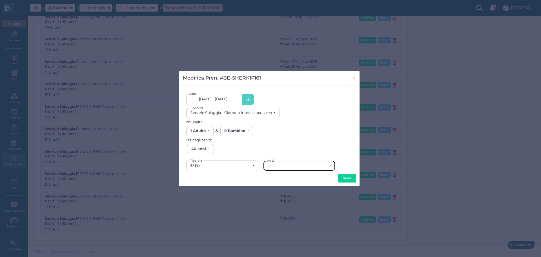
click at [299, 163] on div "------" at bounding box center [300, 166] width 72 height 10
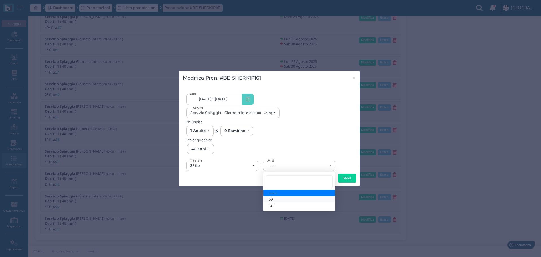
drag, startPoint x: 274, startPoint y: 199, endPoint x: 278, endPoint y: 198, distance: 4.0
click at [275, 199] on link "59" at bounding box center [300, 199] width 72 height 6
select select "6184"
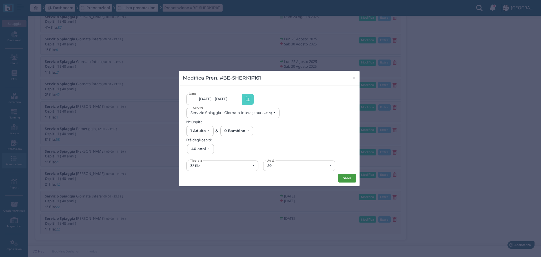
click at [347, 177] on button "Salva" at bounding box center [347, 178] width 18 height 9
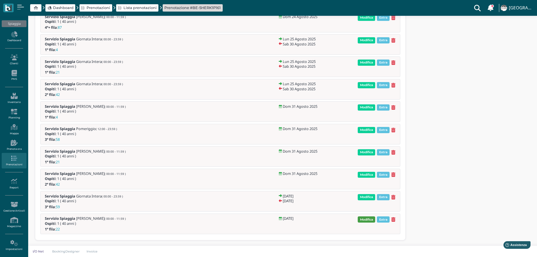
click at [366, 219] on span "Modifica" at bounding box center [366, 219] width 17 height 6
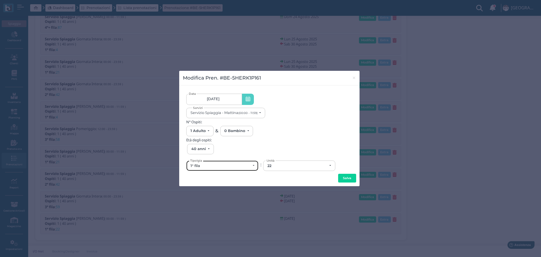
click at [242, 168] on div "1° fila" at bounding box center [221, 166] width 60 height 5
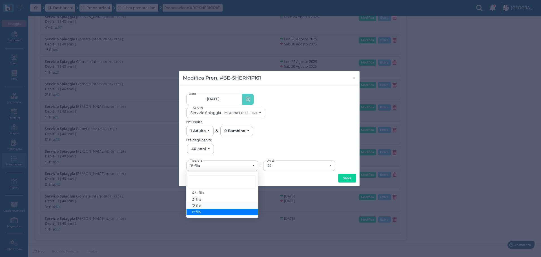
drag, startPoint x: 215, startPoint y: 207, endPoint x: 217, endPoint y: 204, distance: 3.6
click at [216, 206] on link "3° fila" at bounding box center [223, 205] width 72 height 6
select select "433"
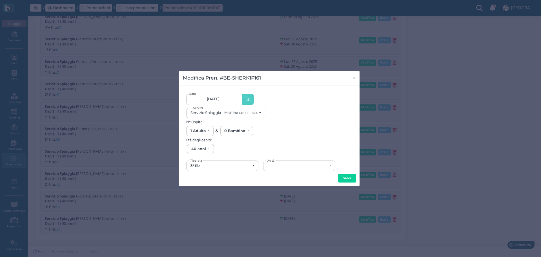
click at [298, 165] on div "------" at bounding box center [298, 166] width 60 height 5
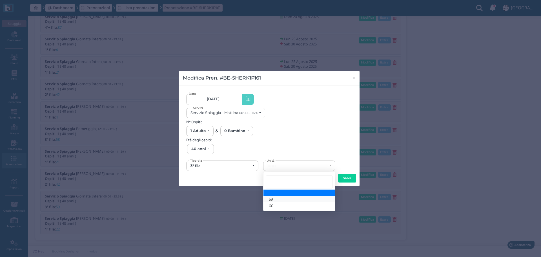
click at [283, 198] on link "59" at bounding box center [300, 199] width 72 height 6
select select "6184"
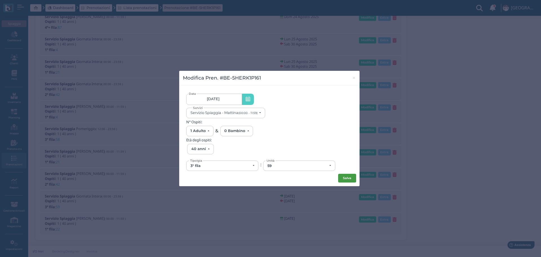
click at [346, 175] on button "Salva" at bounding box center [347, 178] width 18 height 9
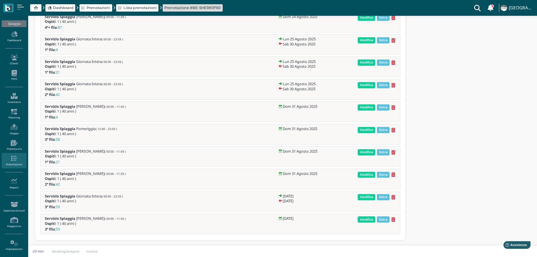
click at [364, 131] on span "Modifica" at bounding box center [366, 130] width 17 height 6
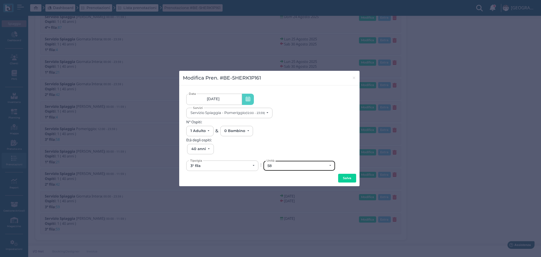
click at [290, 164] on div "58" at bounding box center [298, 166] width 60 height 5
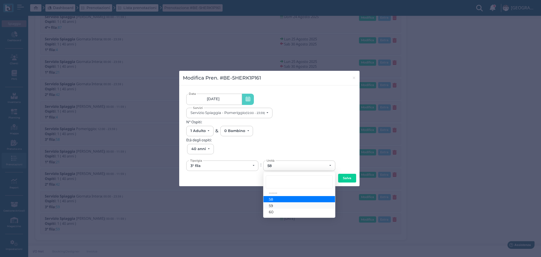
click at [276, 206] on link "59" at bounding box center [300, 205] width 72 height 6
select select "6184"
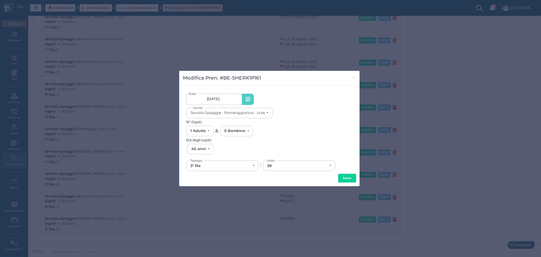
click at [351, 176] on button "Salva" at bounding box center [347, 178] width 18 height 9
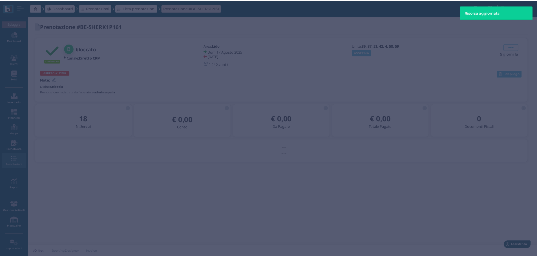
scroll to position [0, 0]
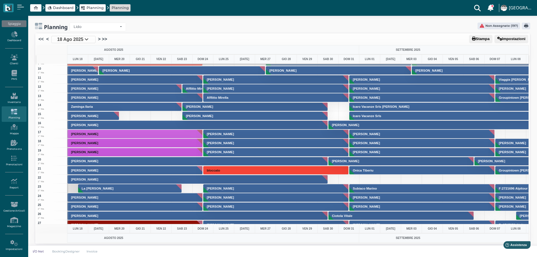
scroll to position [85, 0]
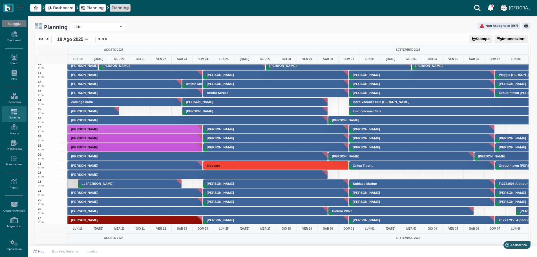
click at [97, 38] on li ">" at bounding box center [99, 39] width 4 height 7
click at [98, 41] on link ">" at bounding box center [99, 39] width 3 height 7
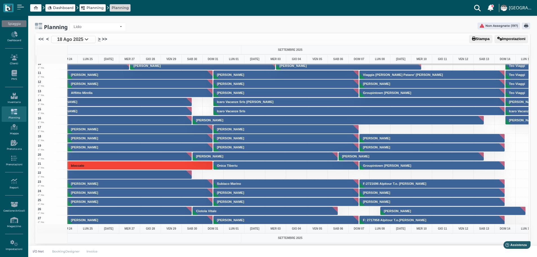
scroll to position [0, 0]
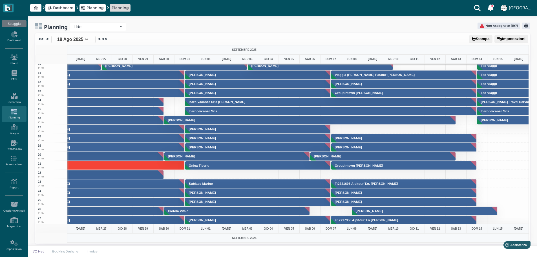
click at [98, 41] on link ">" at bounding box center [99, 39] width 3 height 7
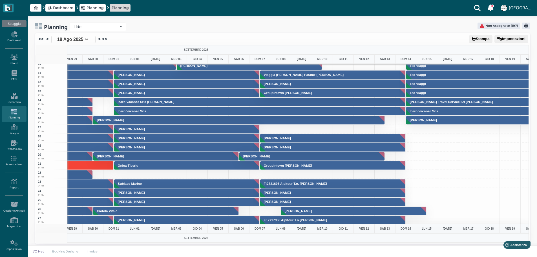
scroll to position [0, 309]
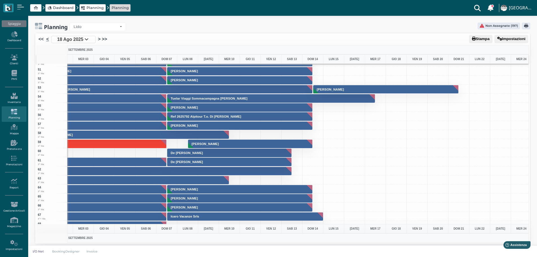
click at [47, 38] on link "<" at bounding box center [47, 39] width 3 height 7
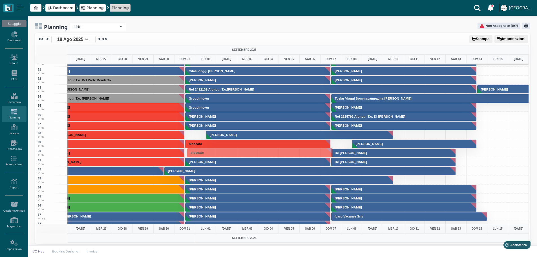
drag, startPoint x: 261, startPoint y: 142, endPoint x: 259, endPoint y: 151, distance: 8.9
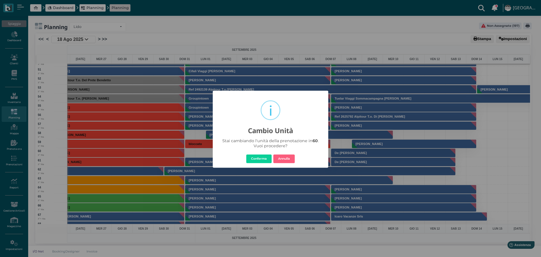
drag, startPoint x: 265, startPoint y: 158, endPoint x: 275, endPoint y: 155, distance: 11.0
click at [265, 158] on button "Conferma" at bounding box center [258, 158] width 25 height 9
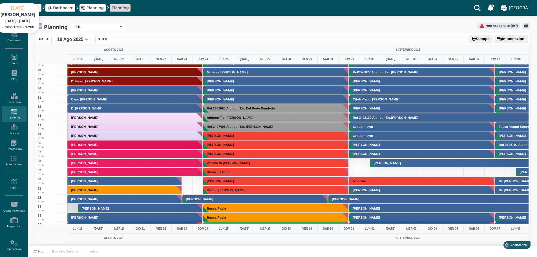
click at [98, 38] on link ">" at bounding box center [99, 39] width 3 height 7
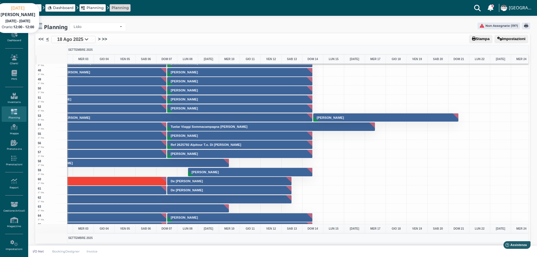
click at [48, 39] on link "<" at bounding box center [47, 39] width 3 height 7
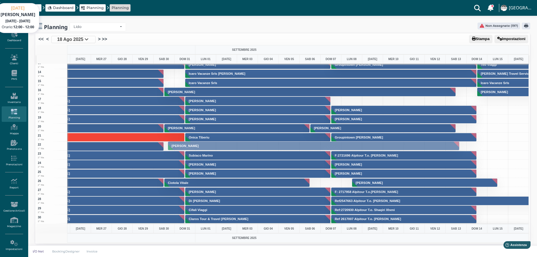
drag, startPoint x: 312, startPoint y: 90, endPoint x: 304, endPoint y: 144, distance: 54.4
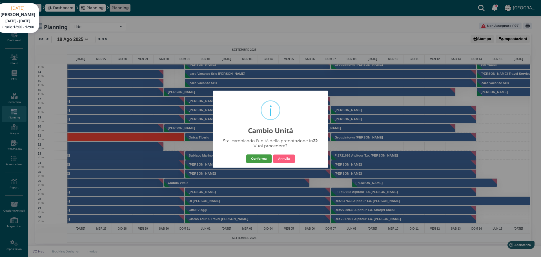
drag, startPoint x: 263, startPoint y: 157, endPoint x: 334, endPoint y: 168, distance: 71.6
click at [264, 158] on button "Conferma" at bounding box center [258, 158] width 25 height 9
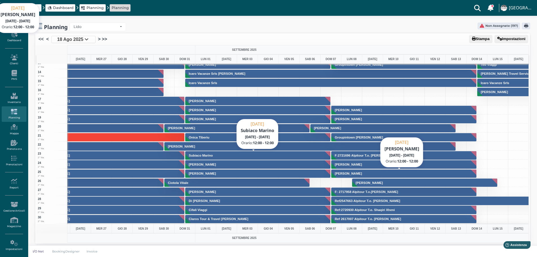
click at [245, 152] on button "Subiaco Marino" at bounding box center [258, 155] width 146 height 9
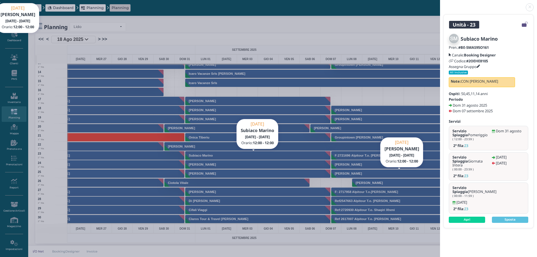
click at [440, 4] on link at bounding box center [440, 4] width 0 height 0
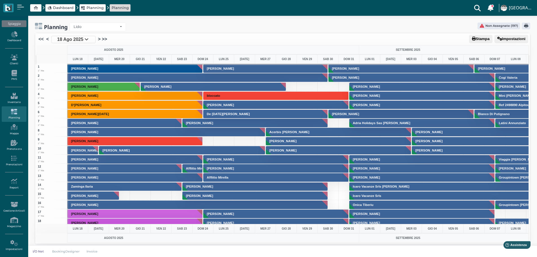
click at [87, 39] on icon at bounding box center [87, 39] width 4 height 5
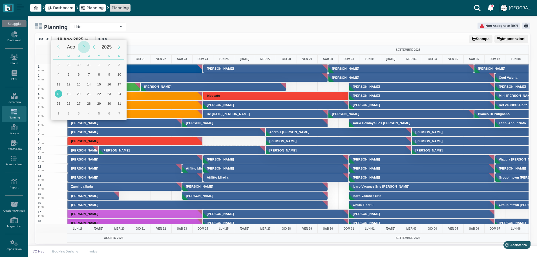
click at [84, 46] on div "Next Month" at bounding box center [84, 47] width 12 height 12
click at [68, 63] on div "2" at bounding box center [69, 65] width 8 height 8
type input "[DATE]"
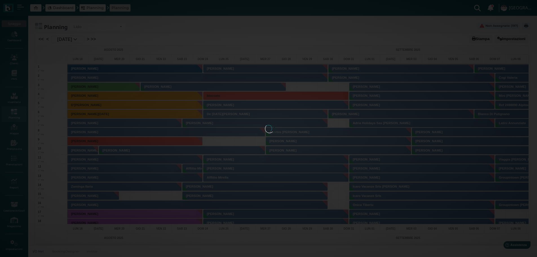
scroll to position [0, 22]
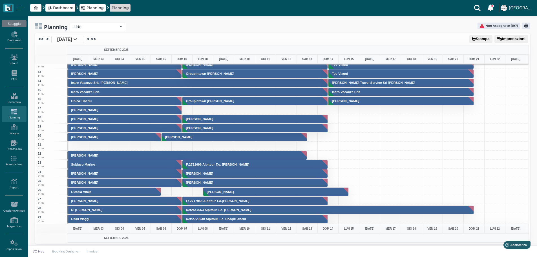
scroll to position [141, 0]
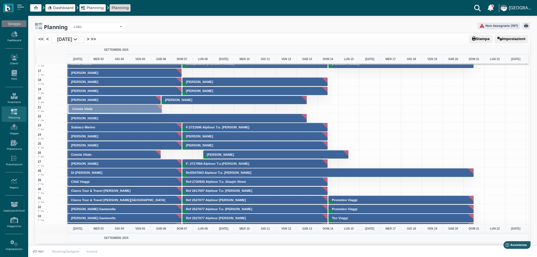
drag, startPoint x: 93, startPoint y: 155, endPoint x: 84, endPoint y: 110, distance: 46.5
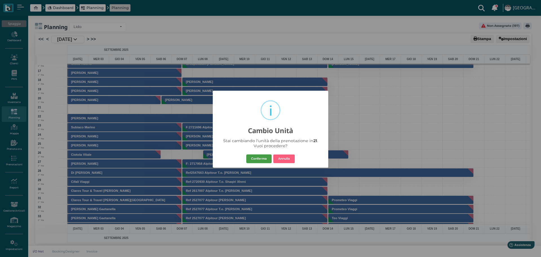
click at [256, 155] on button "Conferma" at bounding box center [258, 158] width 25 height 9
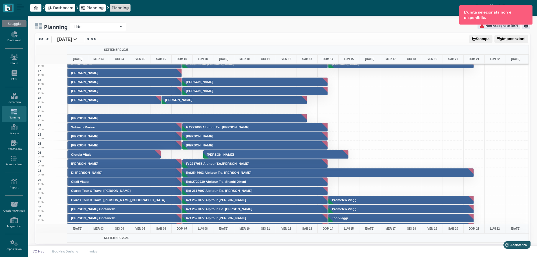
click at [47, 38] on link "<" at bounding box center [47, 39] width 3 height 7
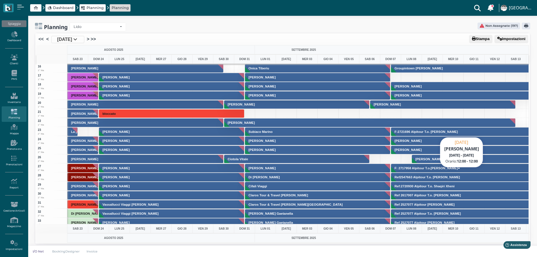
scroll to position [113, 0]
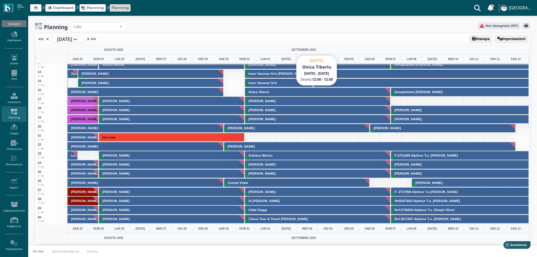
click at [306, 89] on button "Onica Tiberiu" at bounding box center [318, 91] width 146 height 9
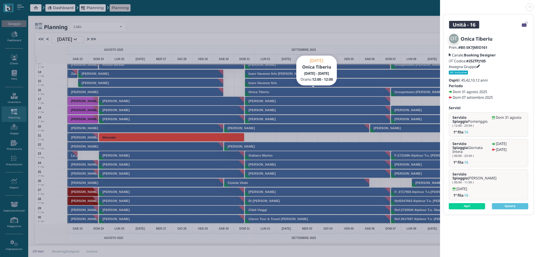
click at [440, 4] on link at bounding box center [440, 4] width 0 height 0
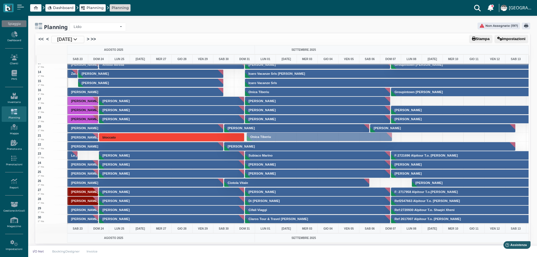
drag, startPoint x: 306, startPoint y: 91, endPoint x: 305, endPoint y: 135, distance: 44.6
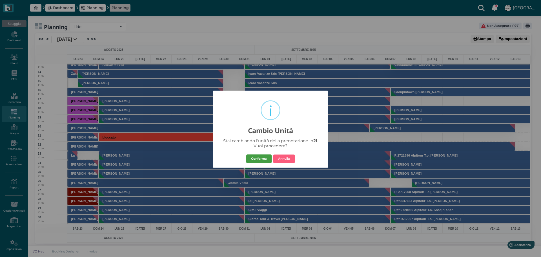
click at [259, 159] on button "Conferma" at bounding box center [258, 158] width 25 height 9
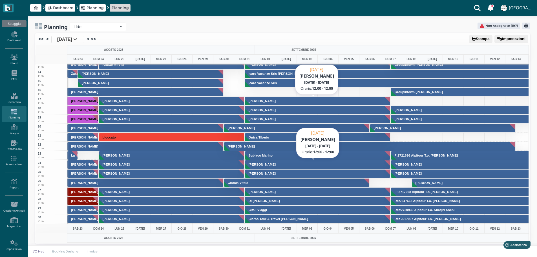
click at [278, 99] on button "[PERSON_NAME]" at bounding box center [318, 100] width 146 height 9
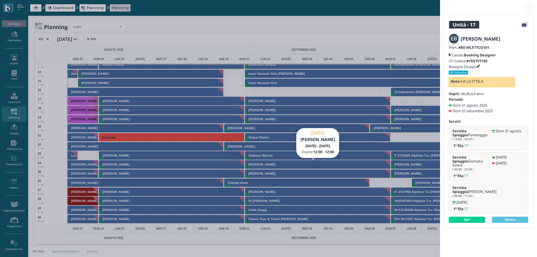
drag, startPoint x: 529, startPoint y: 5, endPoint x: 541, endPoint y: 28, distance: 26.0
click at [440, 4] on link at bounding box center [440, 4] width 0 height 0
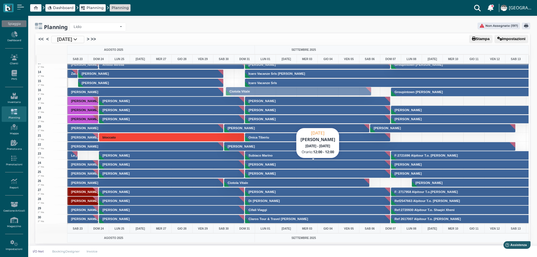
drag, startPoint x: 279, startPoint y: 182, endPoint x: 263, endPoint y: 91, distance: 92.8
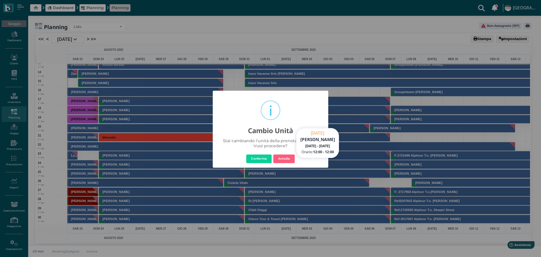
click at [256, 159] on button "Conferma" at bounding box center [258, 158] width 25 height 9
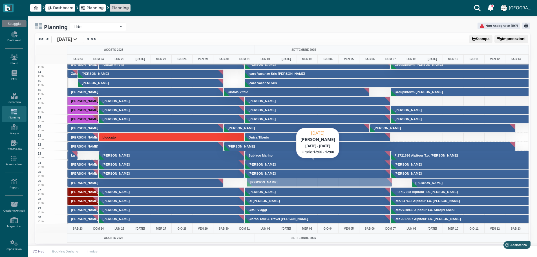
drag, startPoint x: 320, startPoint y: 99, endPoint x: 303, endPoint y: 180, distance: 82.9
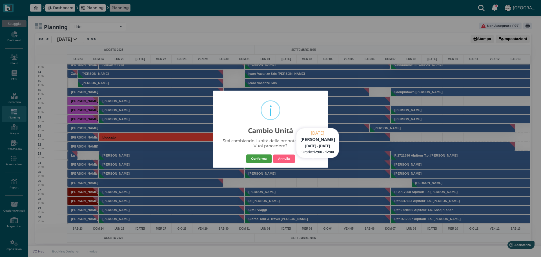
click at [264, 156] on button "Conferma" at bounding box center [258, 158] width 25 height 9
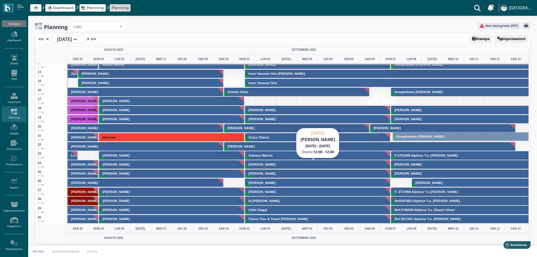
drag, startPoint x: 452, startPoint y: 89, endPoint x: 441, endPoint y: 133, distance: 45.8
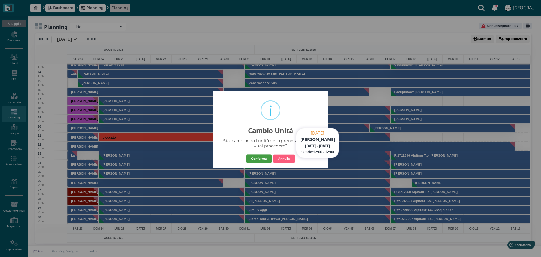
click at [270, 158] on button "Conferma" at bounding box center [258, 158] width 25 height 9
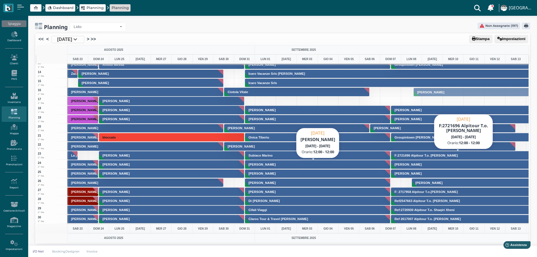
drag, startPoint x: 446, startPoint y: 182, endPoint x: 425, endPoint y: 91, distance: 93.0
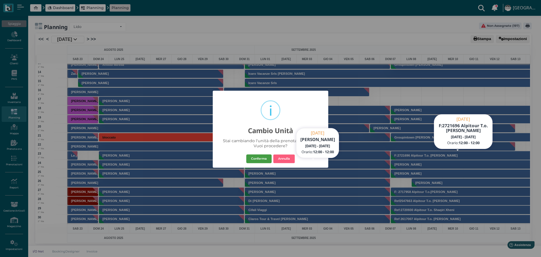
click at [259, 158] on button "Conferma" at bounding box center [258, 158] width 25 height 9
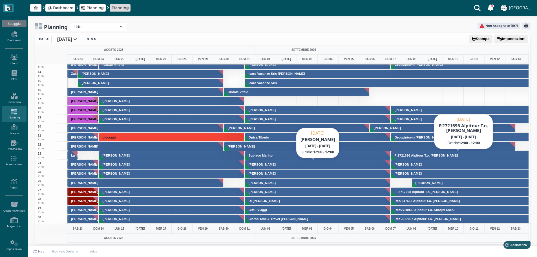
click at [89, 39] on link ">" at bounding box center [88, 39] width 3 height 7
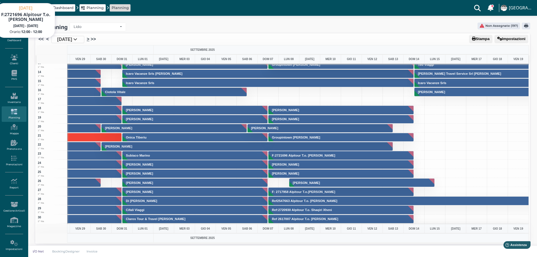
scroll to position [0, 164]
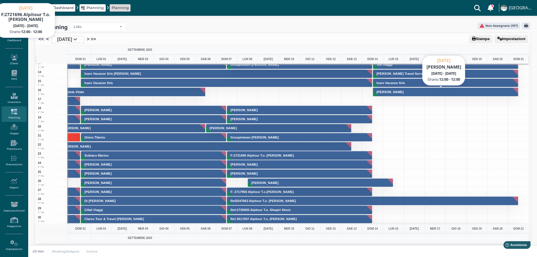
click at [438, 92] on button "Paolucci Giuditta" at bounding box center [446, 91] width 146 height 9
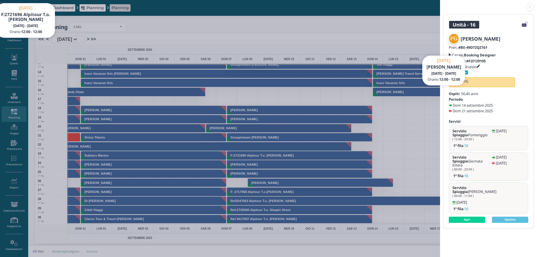
click at [440, 4] on link at bounding box center [440, 4] width 0 height 0
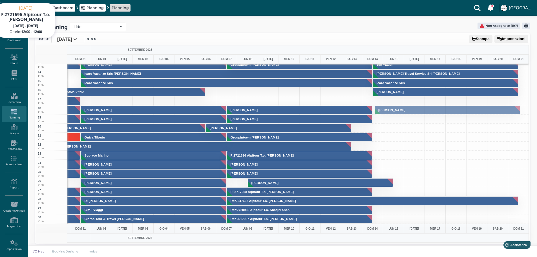
drag, startPoint x: 404, startPoint y: 92, endPoint x: 401, endPoint y: 110, distance: 18.2
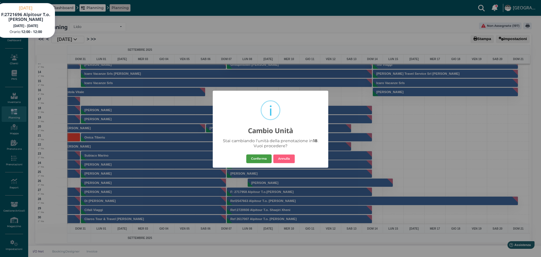
click at [262, 155] on button "Conferma" at bounding box center [258, 158] width 25 height 9
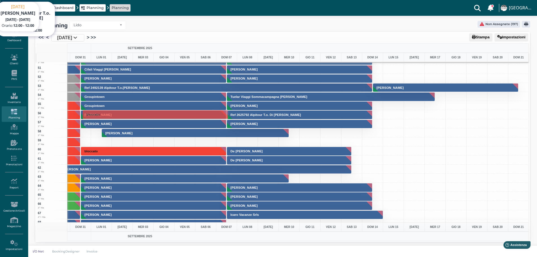
scroll to position [282, 164]
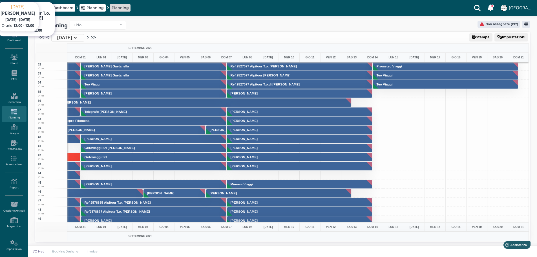
drag, startPoint x: 183, startPoint y: 208, endPoint x: 140, endPoint y: 172, distance: 56.7
click at [140, 172] on div "1 1° fila 2 1° fila 3 1° fila 4 1° fila 5 1° fila 6 1° fila 7 1° fila 8 1° fila…" at bounding box center [282, 142] width 492 height 160
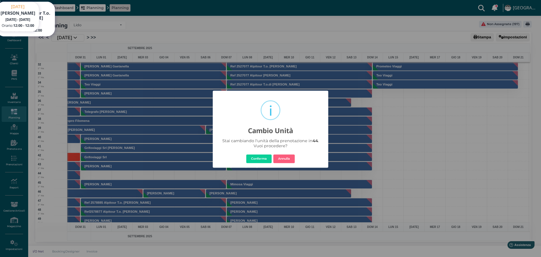
click at [267, 160] on button "Conferma" at bounding box center [258, 158] width 25 height 9
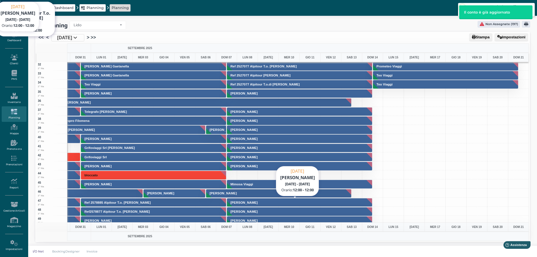
scroll to position [282, 0]
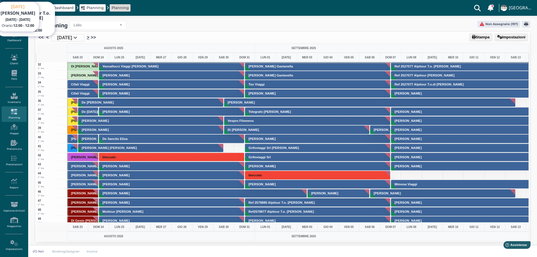
click at [89, 39] on link ">" at bounding box center [88, 37] width 3 height 7
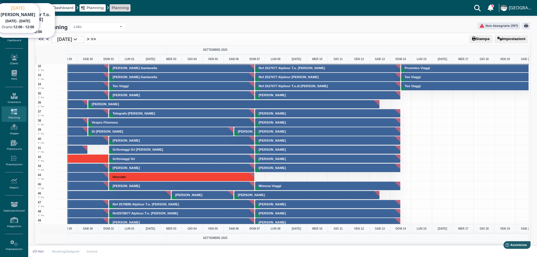
scroll to position [0, 0]
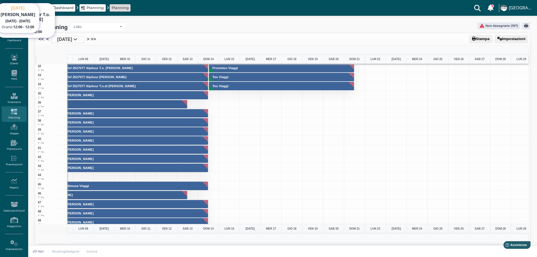
drag, startPoint x: 47, startPoint y: 40, endPoint x: 73, endPoint y: 54, distance: 30.1
click at [47, 40] on link "<" at bounding box center [47, 39] width 3 height 7
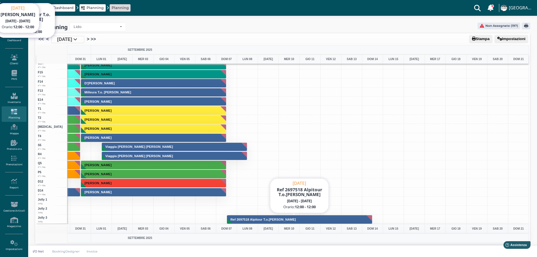
click at [328, 217] on button "Ref 2697518 Alpitour T.o.granchelli Elita" at bounding box center [300, 219] width 146 height 9
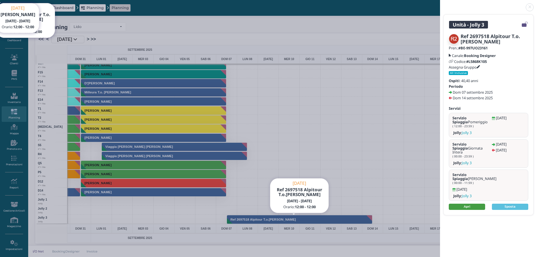
click at [469, 204] on link "Apri" at bounding box center [467, 207] width 36 height 6
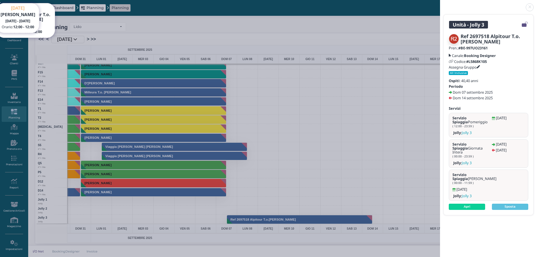
click at [440, 4] on link at bounding box center [440, 4] width 0 height 0
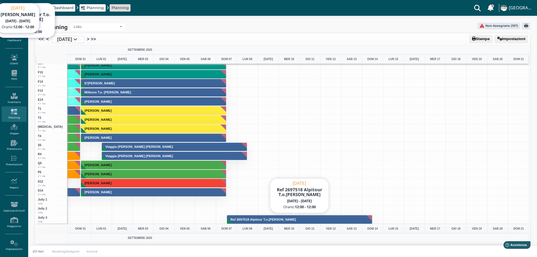
click at [278, 221] on h3 "Ref 2697518 Alpitour T.o.granchelli Elita" at bounding box center [263, 219] width 70 height 3
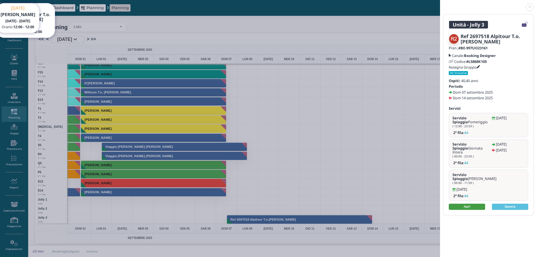
click at [468, 204] on link "Apri" at bounding box center [467, 207] width 36 height 6
click at [440, 4] on link at bounding box center [440, 4] width 0 height 0
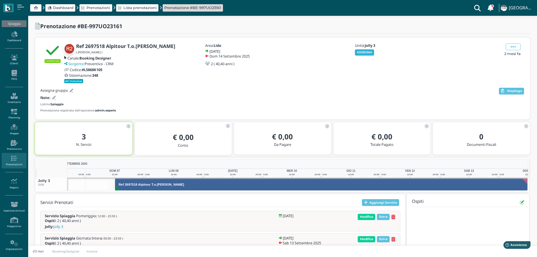
click at [369, 54] on button "ASSEGNA" at bounding box center [364, 52] width 19 height 6
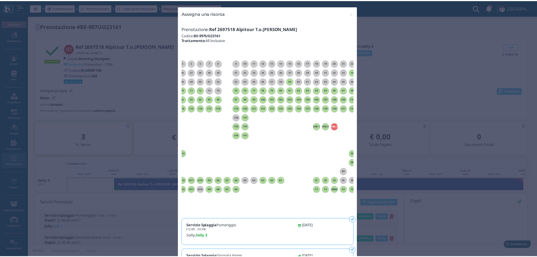
scroll to position [0, 51]
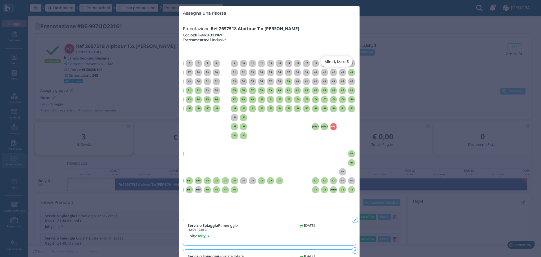
click at [349, 71] on h6 "44" at bounding box center [351, 72] width 7 height 3
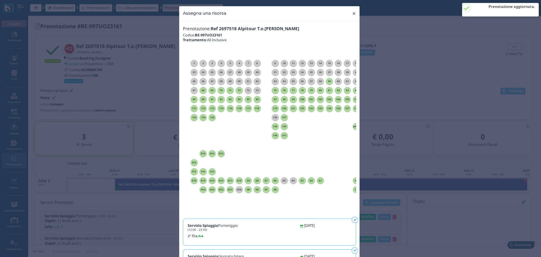
click at [352, 12] on span "×" at bounding box center [354, 13] width 4 height 7
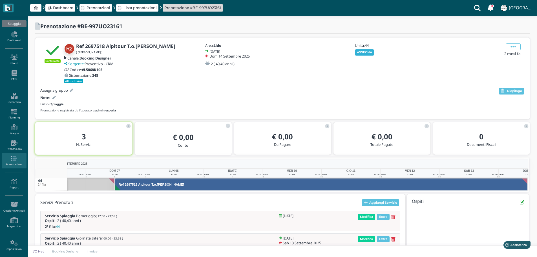
click at [366, 50] on button "ASSEGNA" at bounding box center [364, 52] width 19 height 6
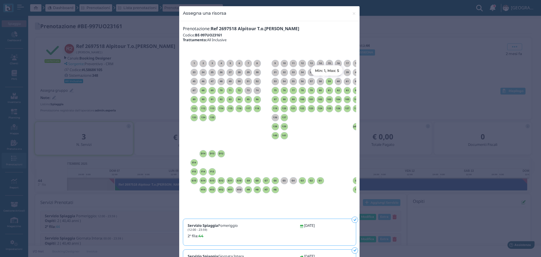
click at [327, 81] on h6 "59" at bounding box center [329, 81] width 7 height 3
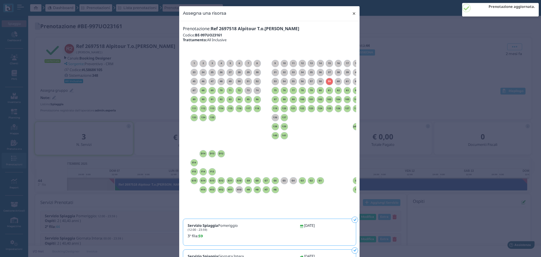
click at [353, 14] on span "×" at bounding box center [354, 13] width 4 height 7
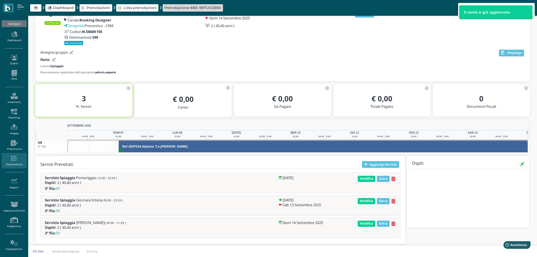
scroll to position [0, 41]
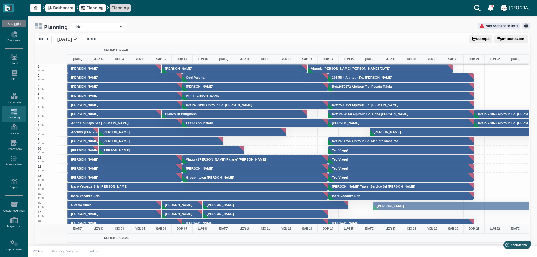
drag, startPoint x: 437, startPoint y: 127, endPoint x: 428, endPoint y: 201, distance: 74.1
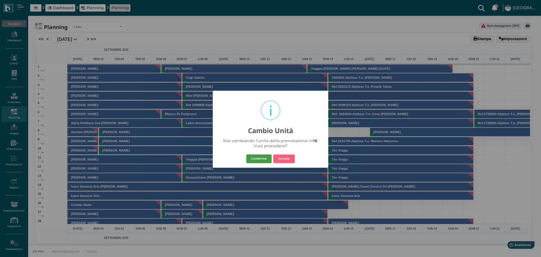
click at [256, 158] on button "Conferma" at bounding box center [258, 158] width 25 height 9
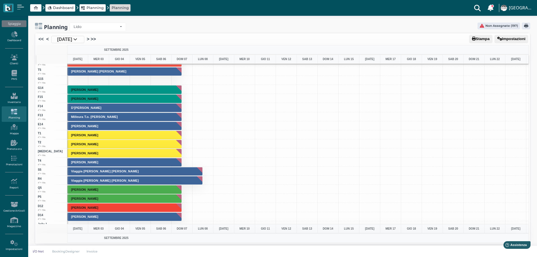
scroll to position [1546, 0]
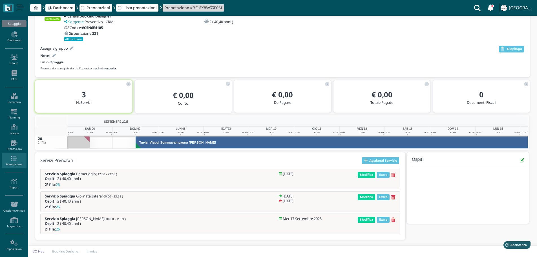
scroll to position [0, 61]
